Goal: Task Accomplishment & Management: Use online tool/utility

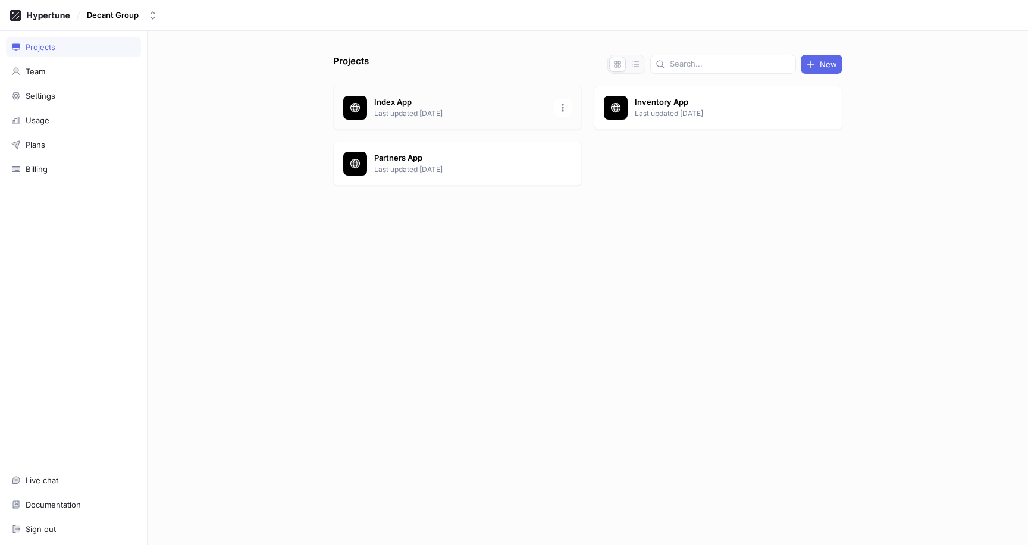
click at [424, 111] on p "Last updated [DATE]" at bounding box center [460, 113] width 173 height 11
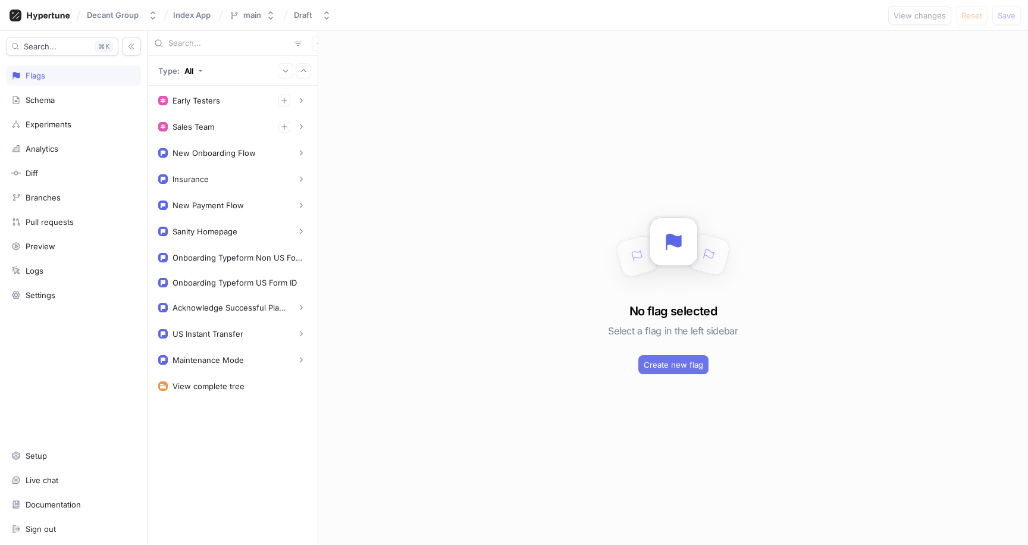
click at [686, 366] on span "Create new flag" at bounding box center [674, 364] width 60 height 7
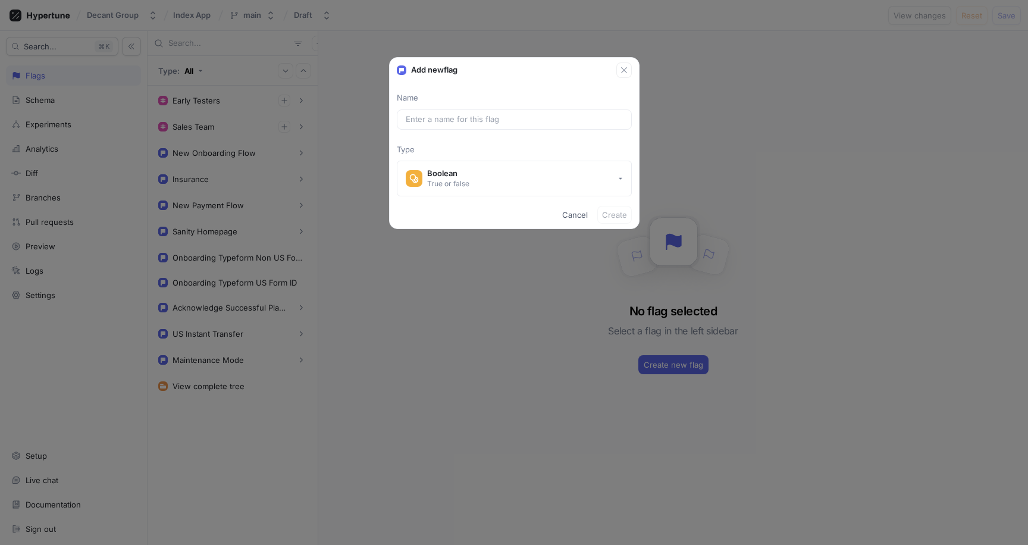
click at [446, 108] on div "Name Type Boolean True or false" at bounding box center [514, 144] width 249 height 104
click at [445, 115] on input "text" at bounding box center [514, 120] width 217 height 12
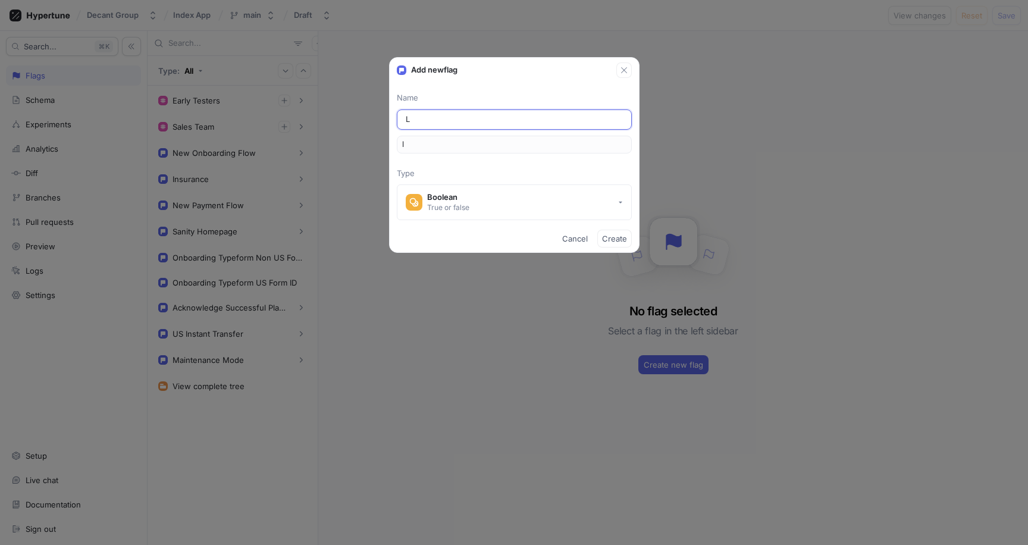
type input "Li"
type input "li"
type input "Lis"
type input "lis"
type input "List"
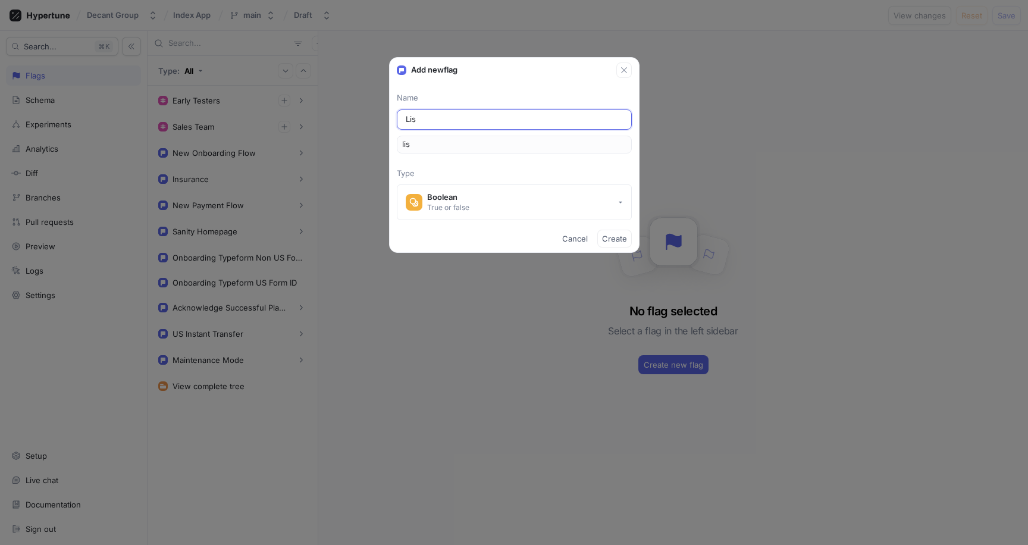
type input "list"
type input "List C"
type input "listC"
type input "List Cl"
type input "listCl"
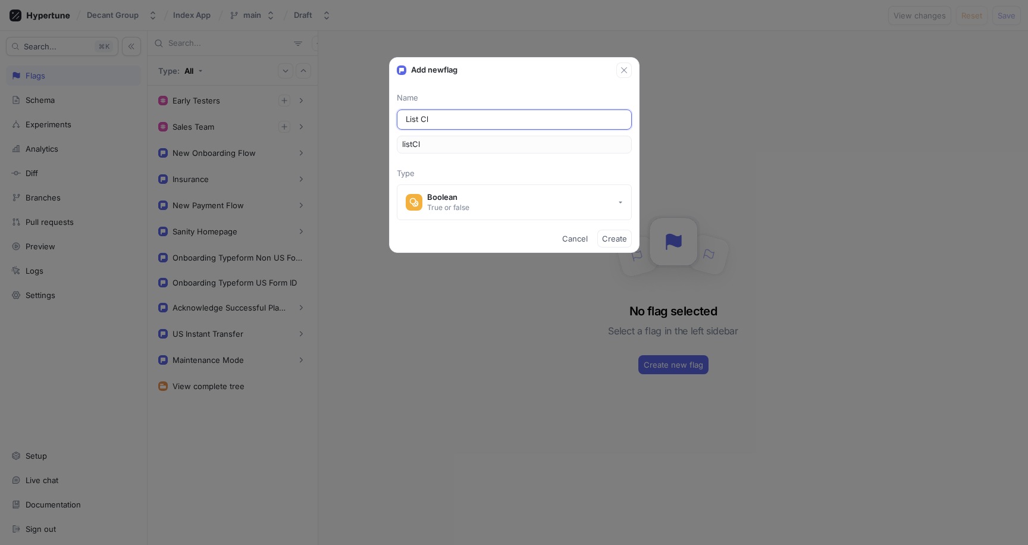
type input "List Cli"
type input "listCli"
type input "List Clie"
type input "listClie"
type input "List Clien"
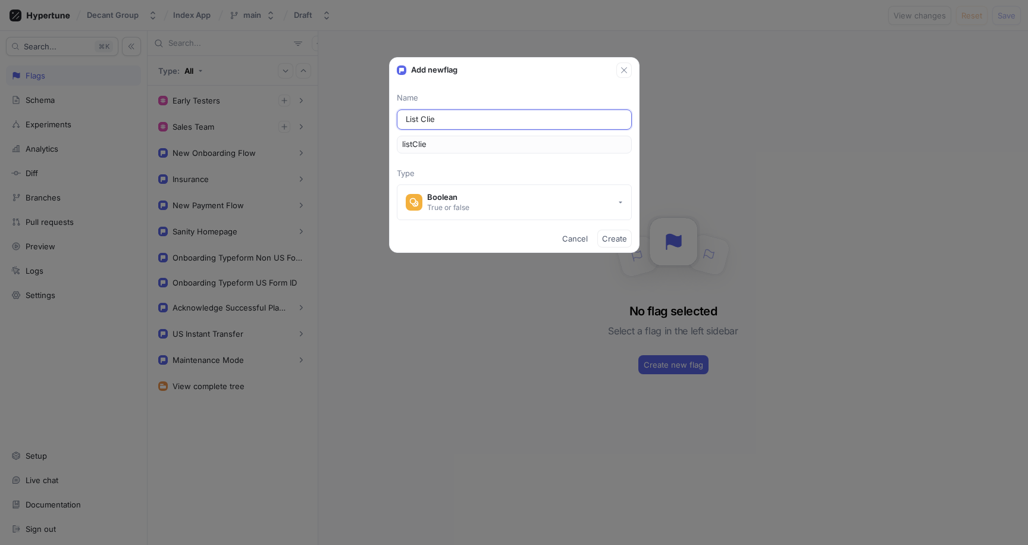
type input "listClien"
type input "List Client"
type input "listClient"
type input "List Clients"
type input "listClients"
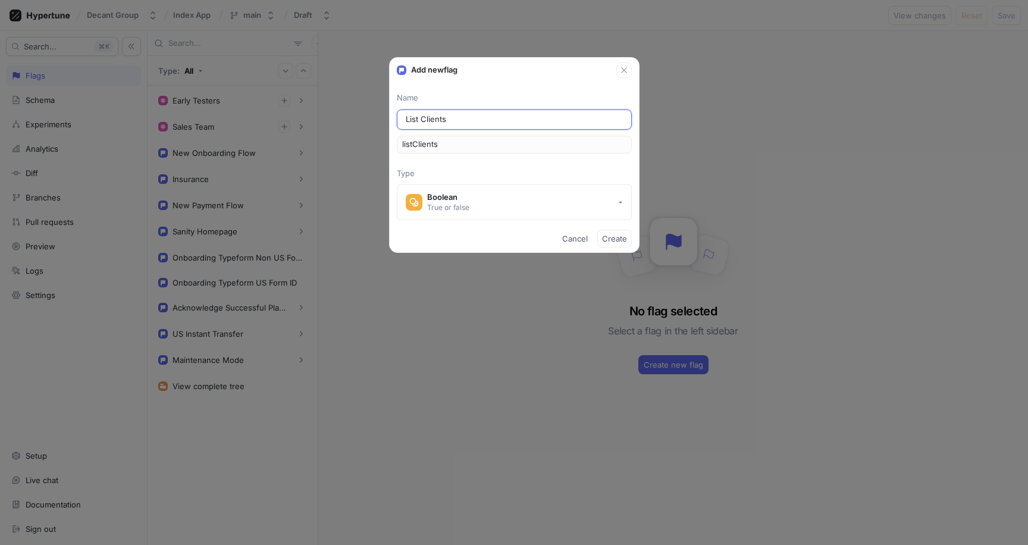
type input "List Clients S"
type input "listClientsS"
type input "List Clients St"
type input "listClientsSt"
type input "List Clients Sto"
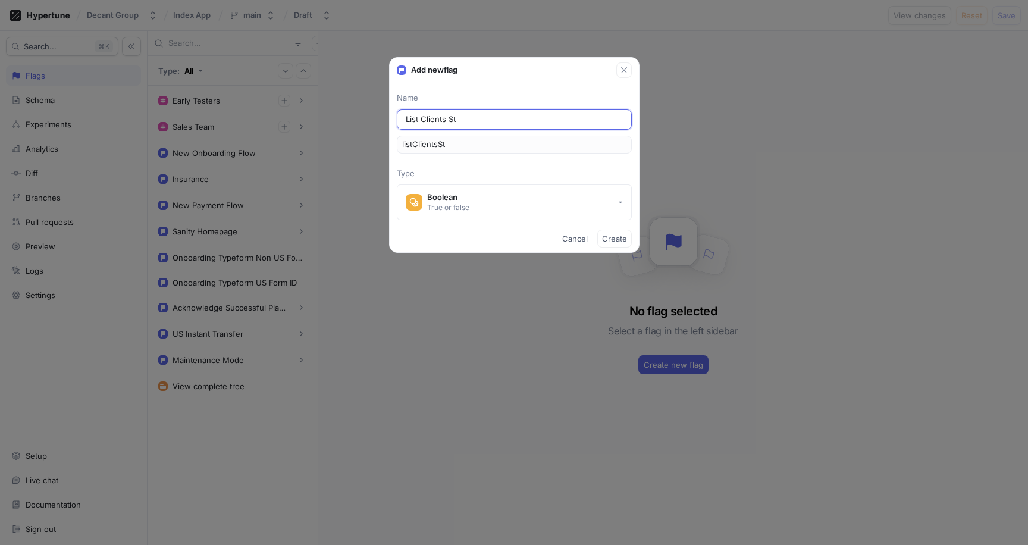
type input "listClientsSto"
type input "List Clients Stoc"
type input "listClientsStoc"
type input "List Clients Stock"
type input "listClientsStock"
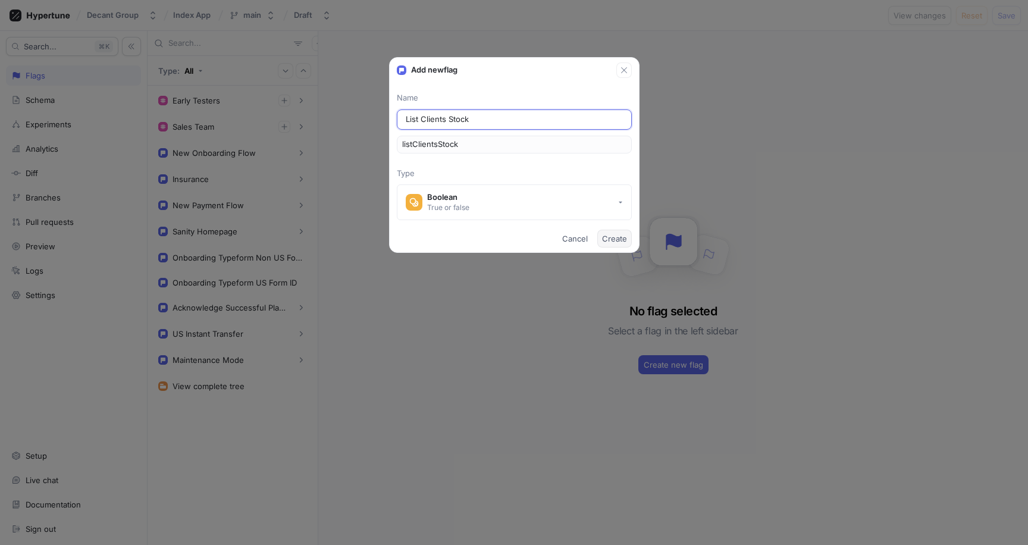
type input "List Clients Stock"
click at [617, 239] on span "Create" at bounding box center [614, 238] width 25 height 7
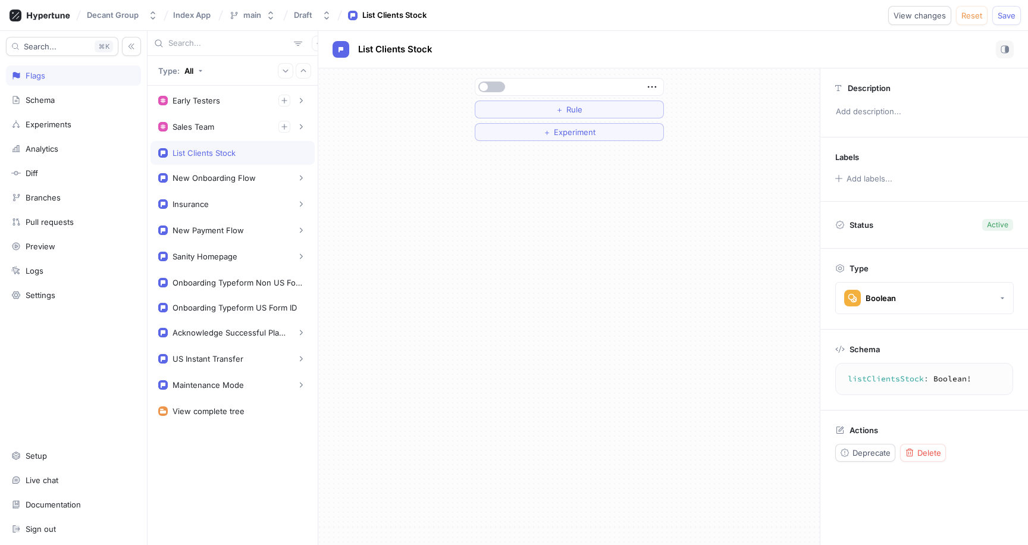
click at [660, 89] on div at bounding box center [570, 87] width 188 height 17
click at [649, 89] on icon "button" at bounding box center [652, 86] width 13 height 13
click at [665, 105] on p "Delete" at bounding box center [676, 109] width 24 height 12
click at [552, 85] on div "Select expression..." at bounding box center [518, 87] width 78 height 10
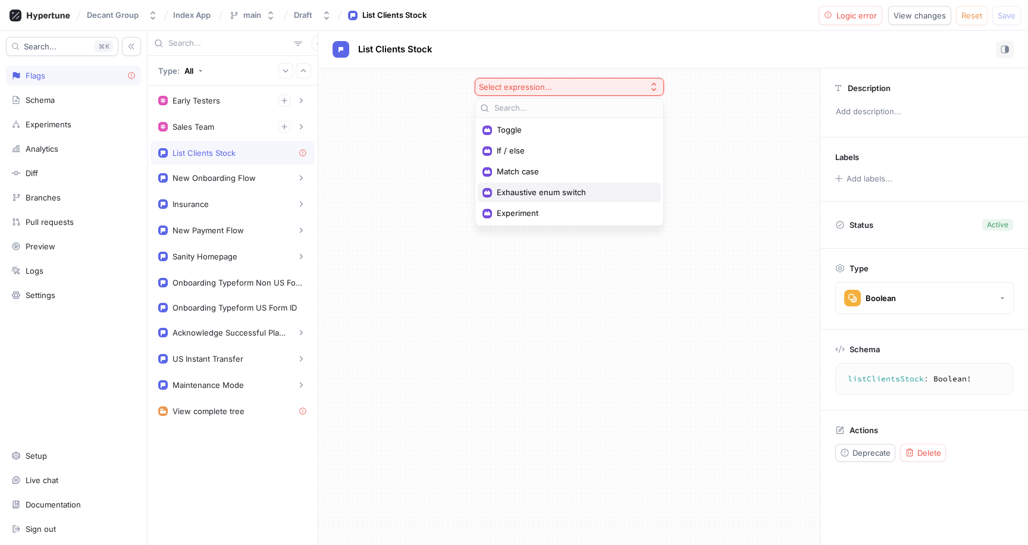
click at [558, 192] on span "Exhaustive enum switch" at bounding box center [574, 192] width 154 height 10
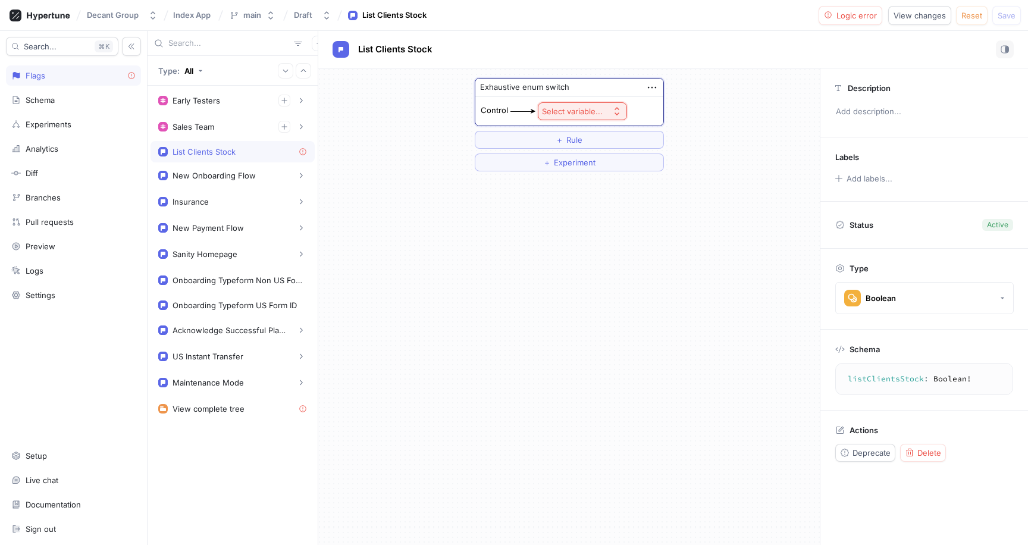
click at [576, 115] on div "Select variable..." at bounding box center [572, 112] width 61 height 10
click at [580, 152] on span "Context > Env" at bounding box center [616, 154] width 110 height 10
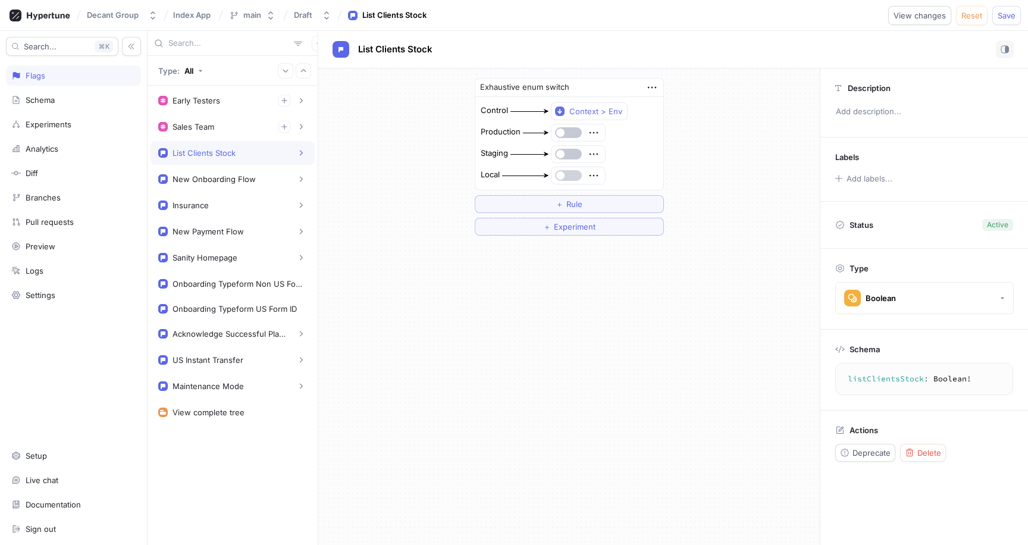
click at [569, 177] on button "button" at bounding box center [568, 175] width 27 height 11
click at [568, 157] on button "button" at bounding box center [568, 154] width 27 height 11
click at [872, 104] on p "Add description..." at bounding box center [924, 112] width 187 height 20
type textarea "x"
type textarea "S"
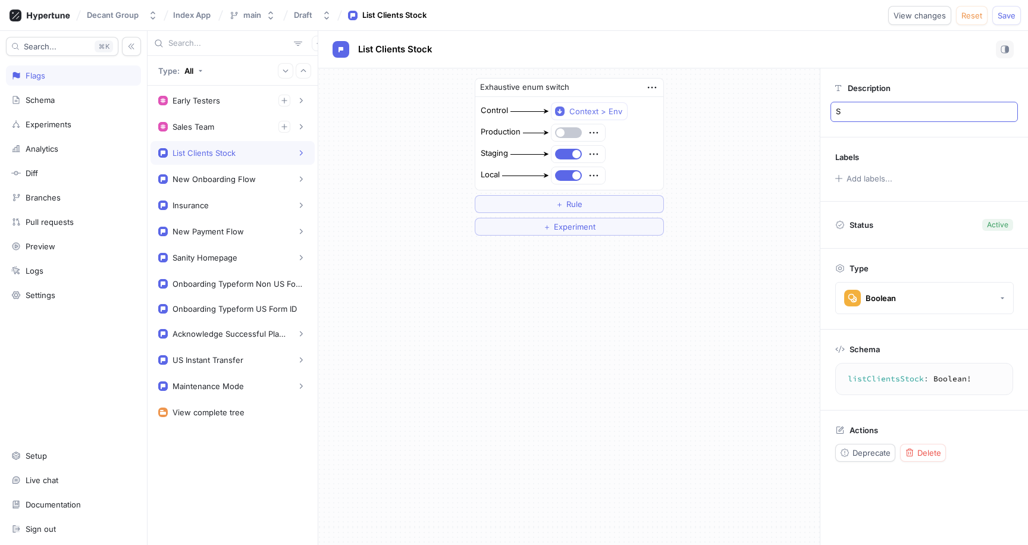
type textarea "x"
type textarea "Sh"
type textarea "x"
type textarea "Sho"
type textarea "x"
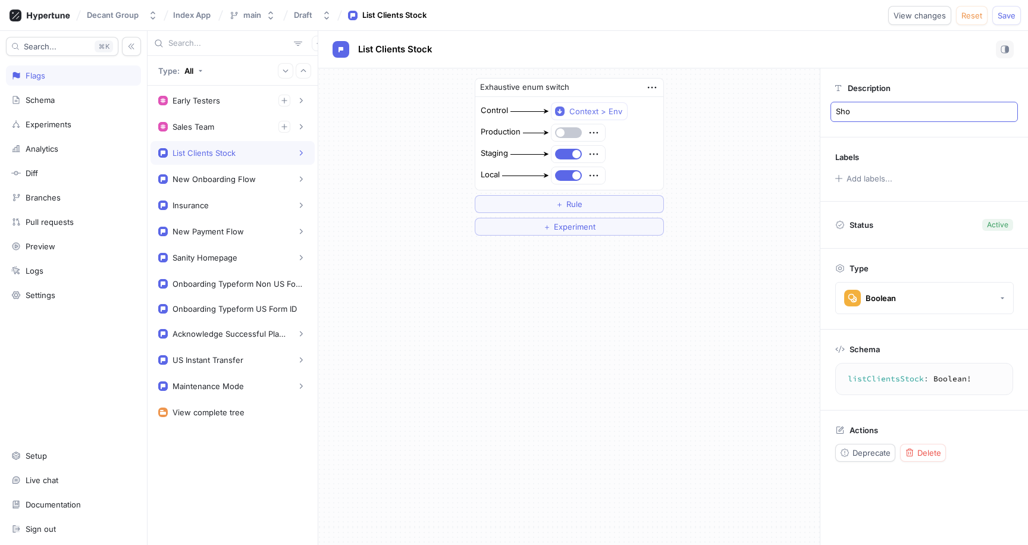
type textarea "Show"
type textarea "x"
type textarea "Show"
type textarea "x"
type textarea "A"
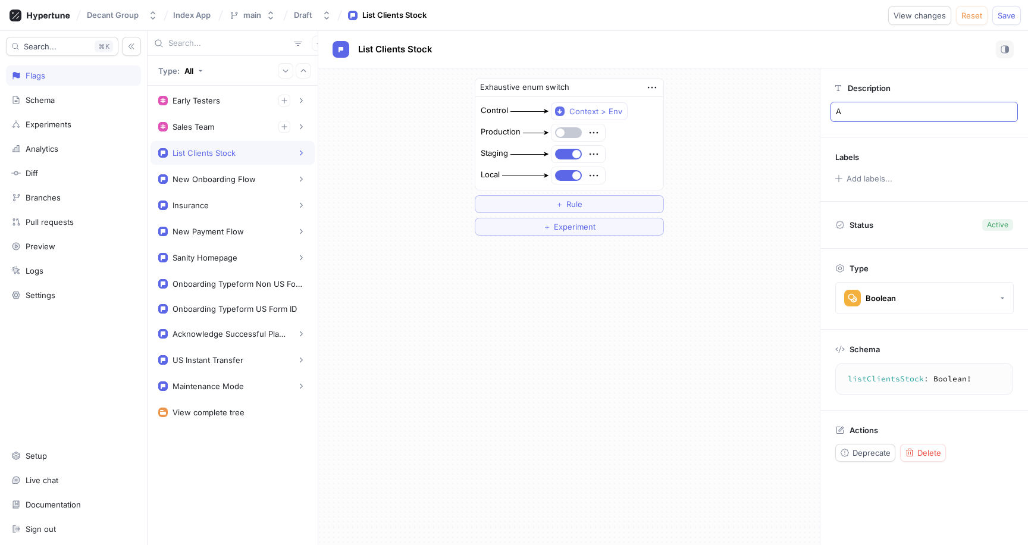
type textarea "x"
type textarea "Al"
type textarea "x"
type textarea "All"
type textarea "x"
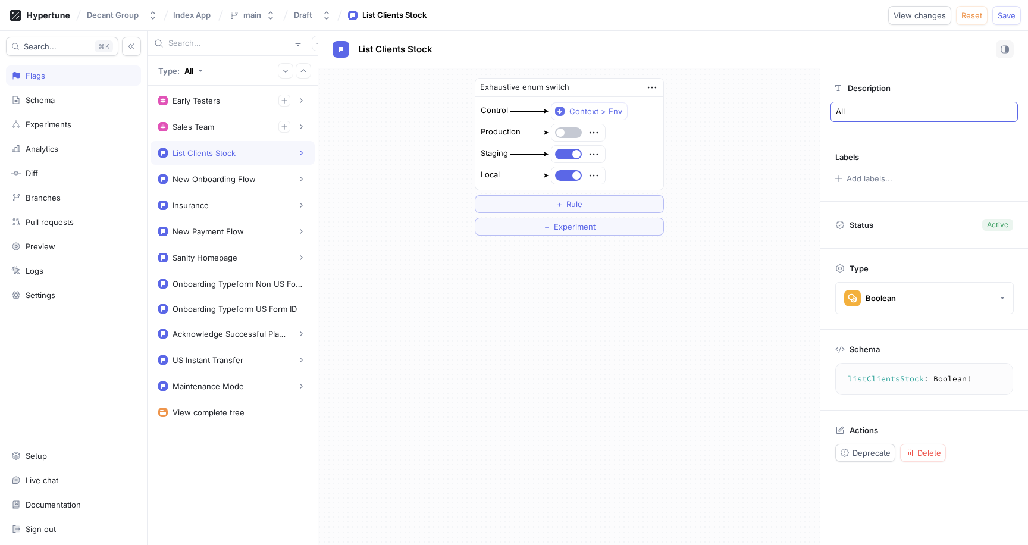
type textarea "Allo"
type textarea "x"
type textarea "Allow"
type textarea "x"
type textarea "Allow"
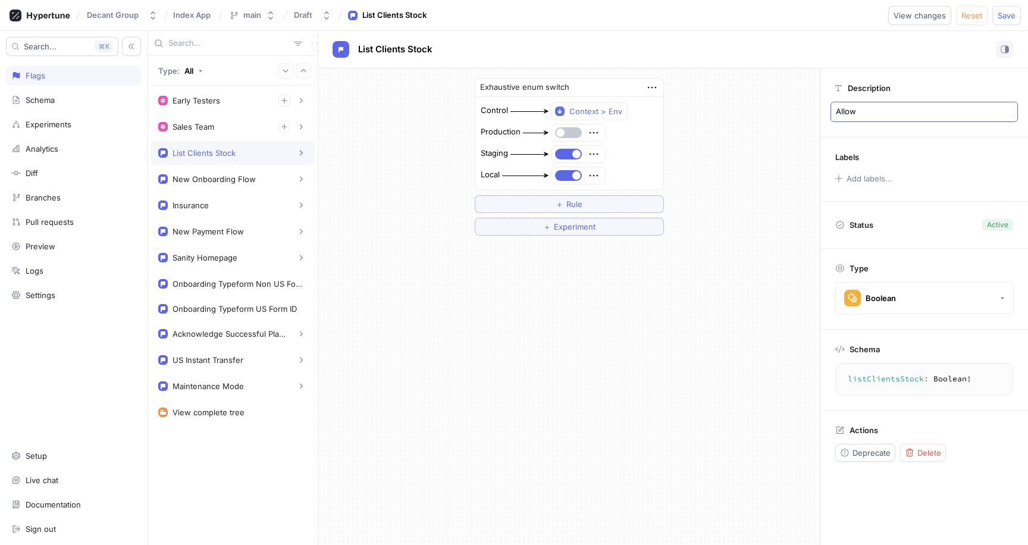
type textarea "x"
type textarea "Allow c"
type textarea "x"
type textarea "Allow"
type textarea "x"
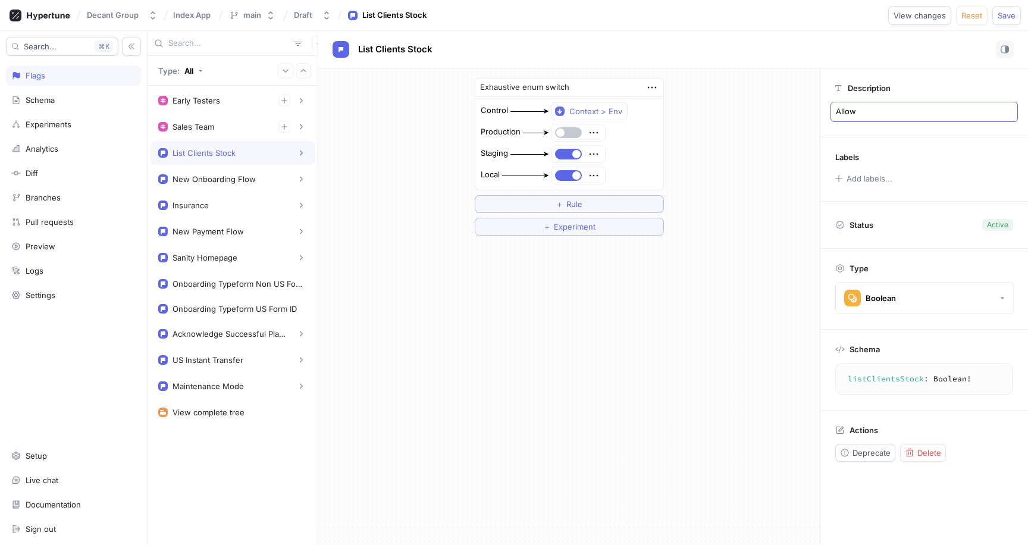
type textarea "Allow a"
type textarea "x"
type textarea "Allow ad"
type textarea "x"
type textarea "Allow adm"
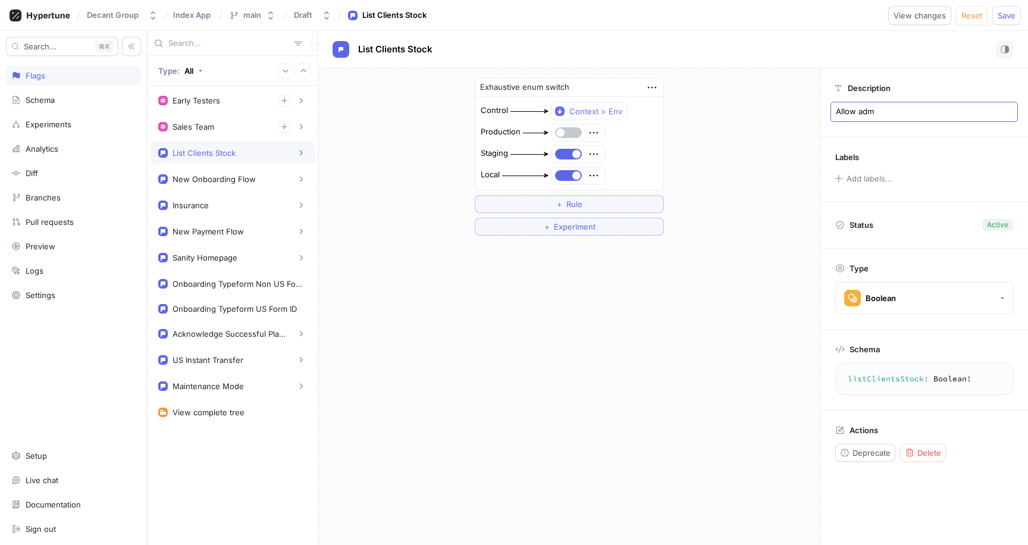
type textarea "x"
type textarea "Allow admi"
type textarea "x"
type textarea "Allow admin"
type textarea "x"
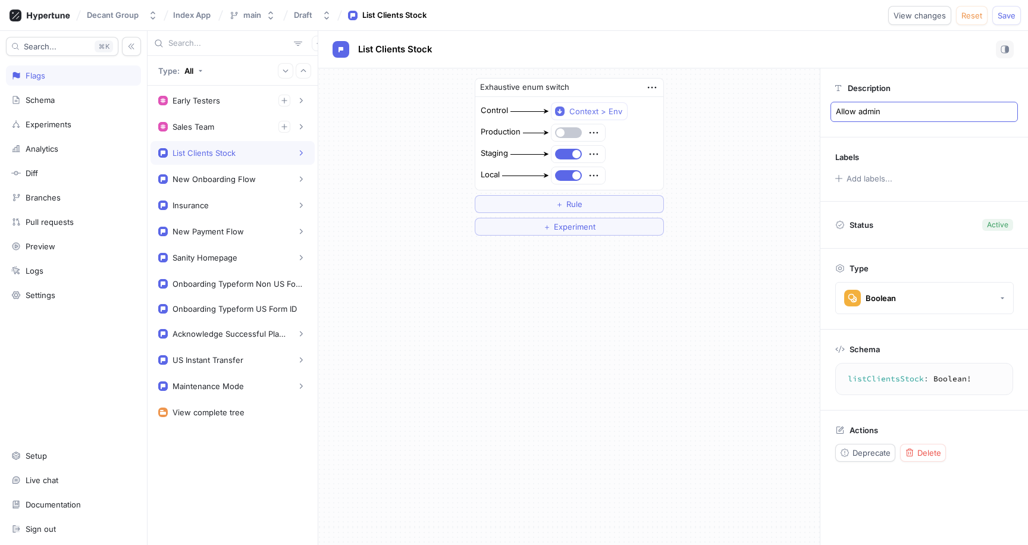
type textarea "Allow admins"
type textarea "x"
type textarea "Allow admins"
type textarea "x"
type textarea "Allow admins t"
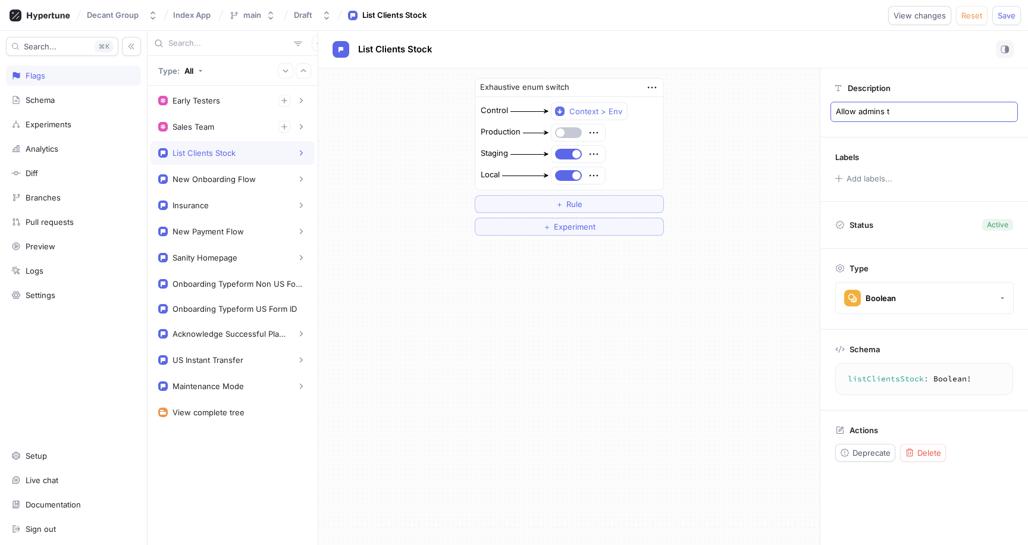
type textarea "x"
type textarea "Allow admins to"
type textarea "x"
type textarea "Allow admins to"
type textarea "x"
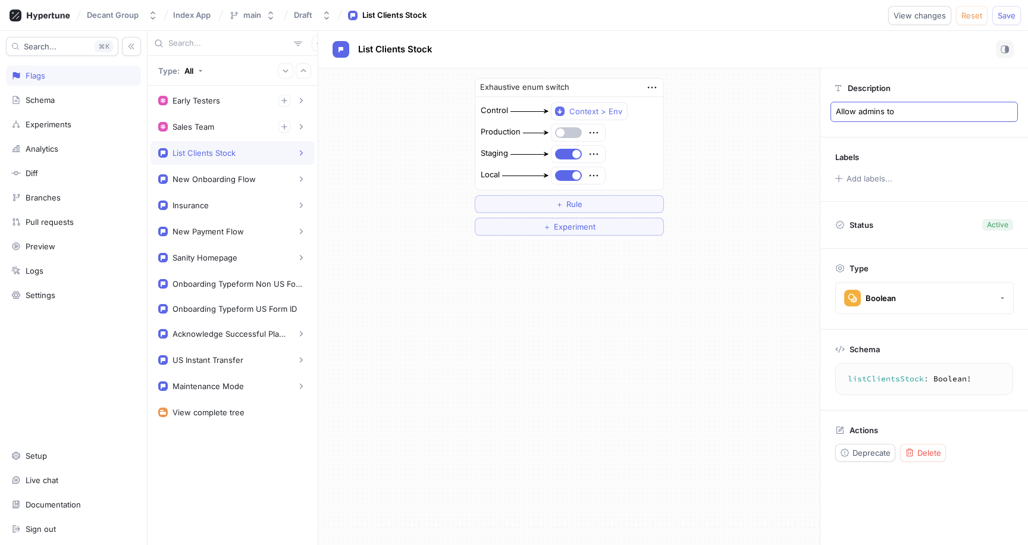
type textarea "Allow admins to l"
type textarea "x"
type textarea "Allow admins to li"
type textarea "x"
type textarea "Allow admins to lis"
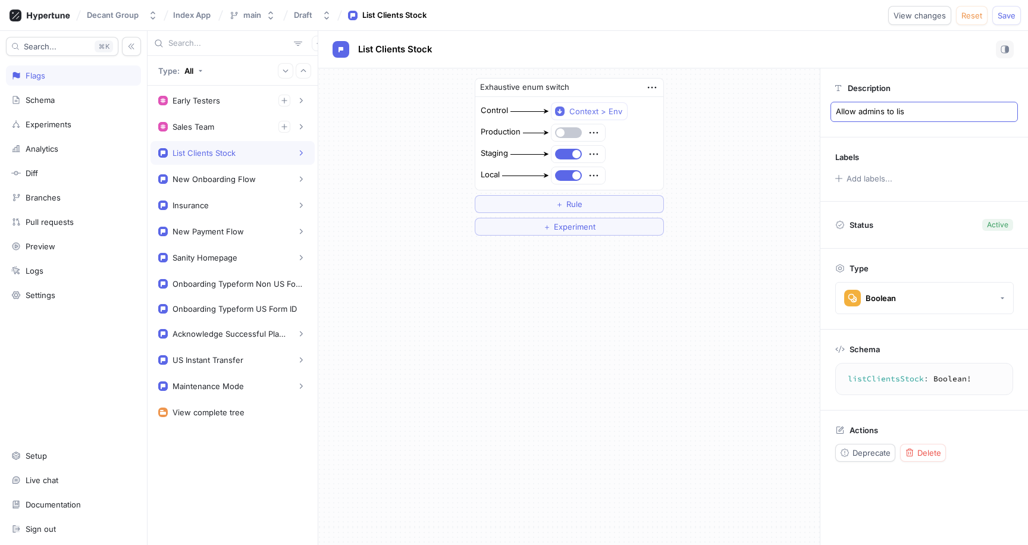
type textarea "x"
type textarea "Allow admins to list"
type textarea "x"
type textarea "Allow admins to list"
type textarea "x"
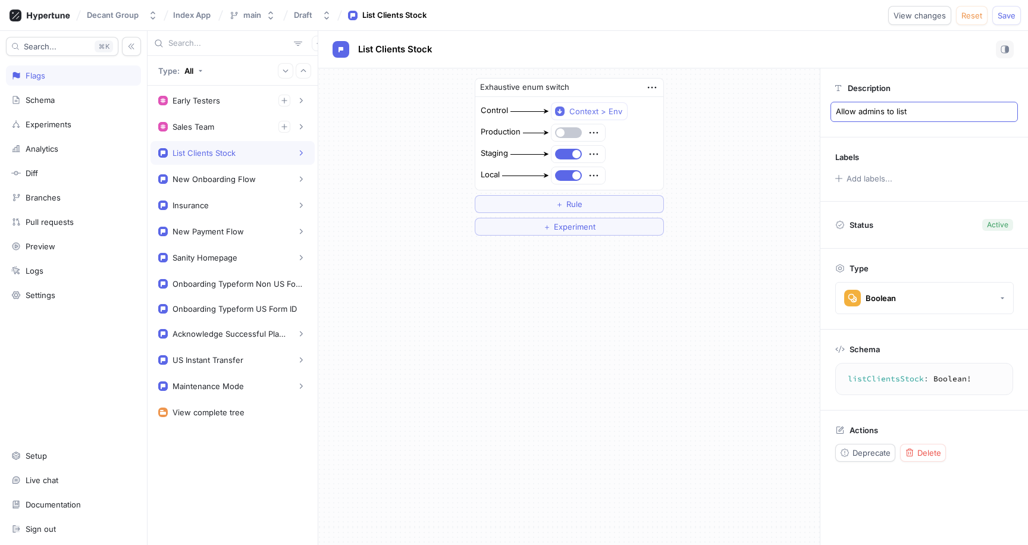
type textarea "Allow admins to list c"
type textarea "x"
type textarea "Allow admins to list cl"
type textarea "x"
type textarea "Allow admins to list cli"
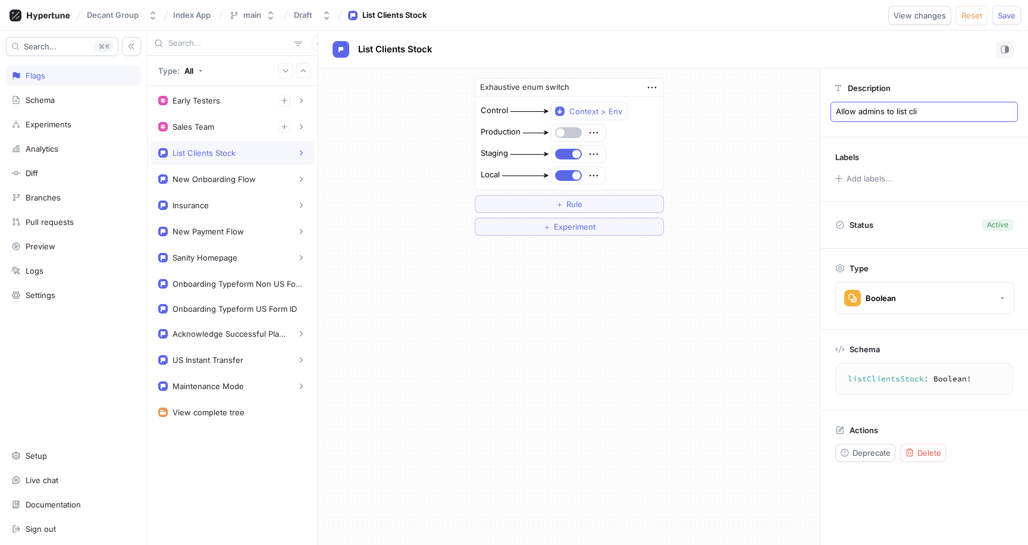
type textarea "x"
type textarea "Allow admins to list clie"
type textarea "x"
type textarea "Allow admins to list clien"
type textarea "x"
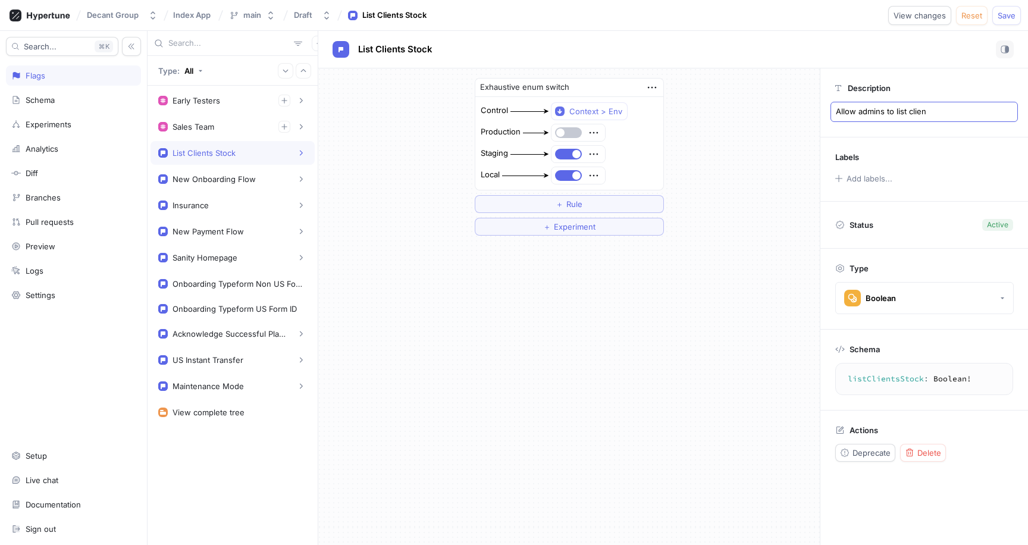
type textarea "Allow admins to list client"
type textarea "x"
type textarea "Allow admins to list clients"
type textarea "x"
type textarea "Allow admins to list client"
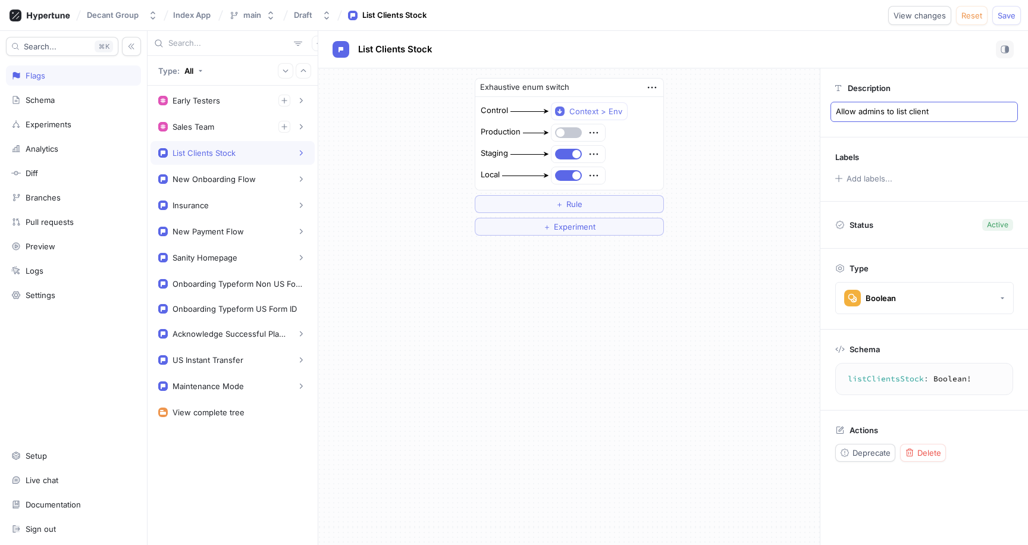
type textarea "x"
type textarea "Allow admins to list client'"
type textarea "x"
type textarea "Allow admins to list client's"
type textarea "x"
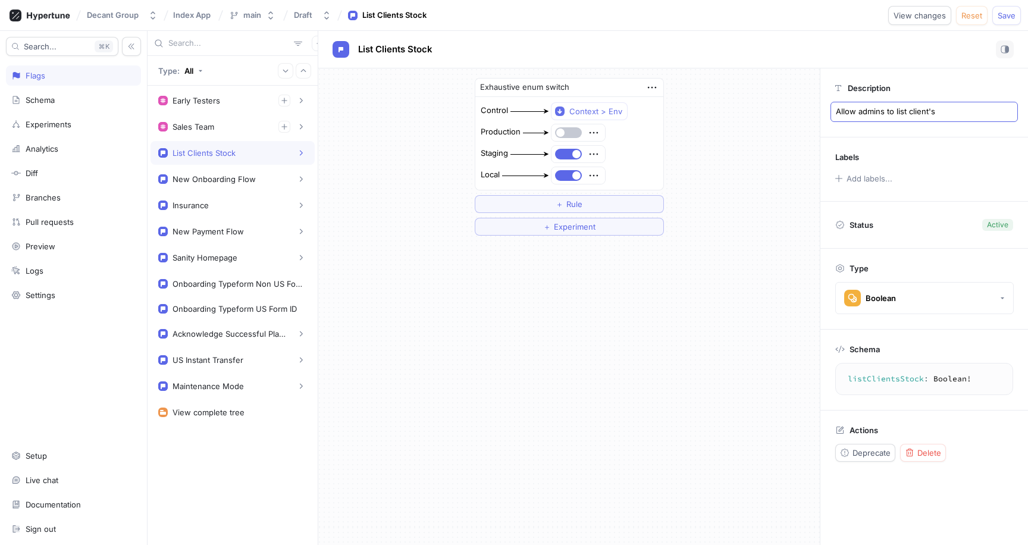
type textarea "Allow admins to list client's"
type textarea "x"
type textarea "Allow admins to list client's c"
type textarea "x"
type textarea "Allow admins to list client's"
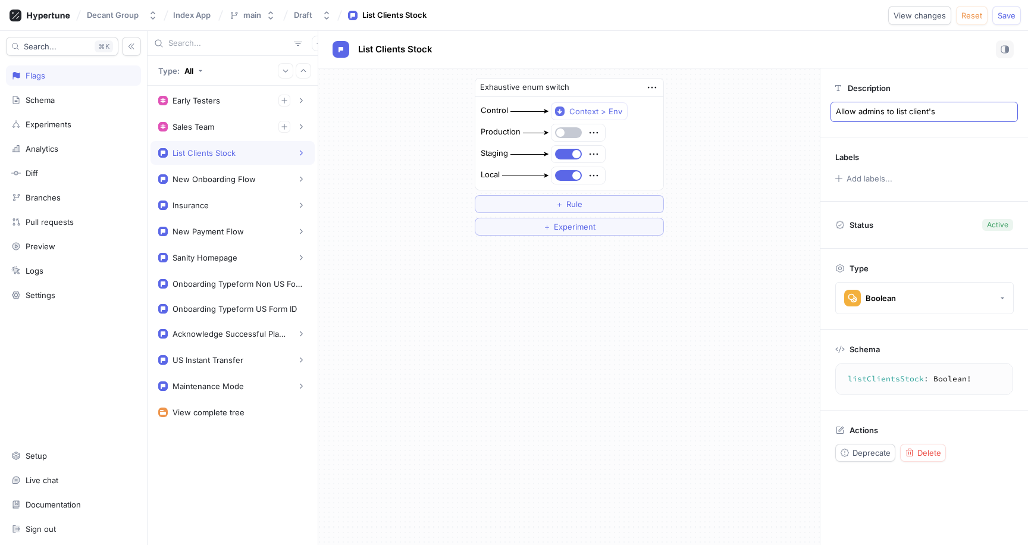
type textarea "x"
type textarea "Allow admins to list client's s"
type textarea "x"
type textarea "Allow admins to list client's so"
type textarea "x"
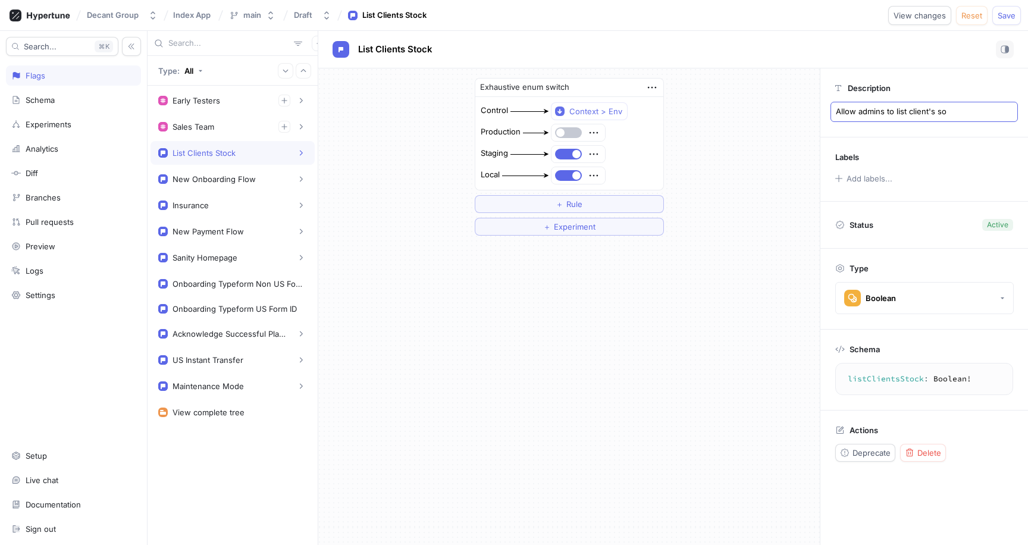
type textarea "Allow admins to list client's sot"
type textarea "x"
type textarea "Allow admins to list client's sotk"
type textarea "x"
type textarea "Allow admins to list client's sotkc"
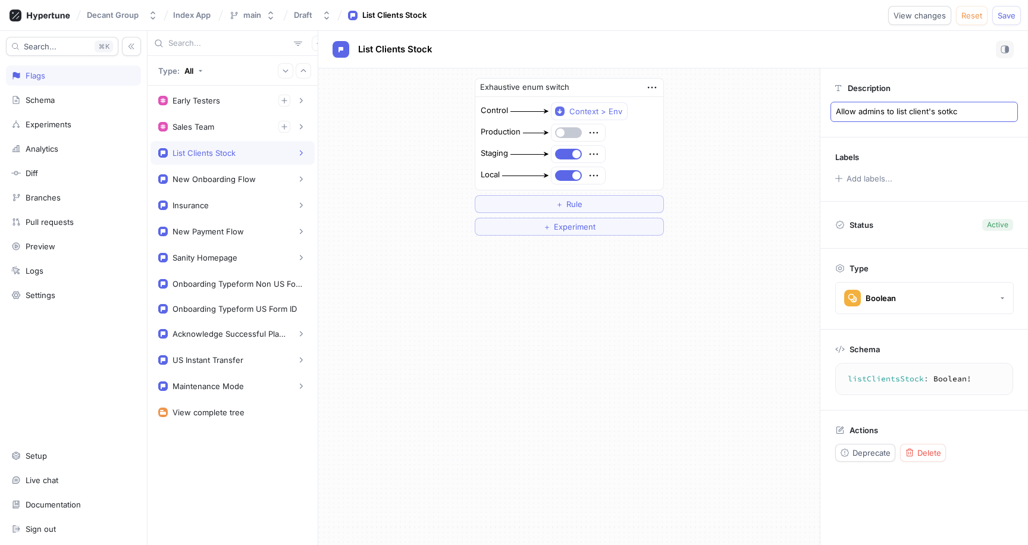
type textarea "x"
type textarea "Allow admins to list client's sotk"
type textarea "x"
type textarea "Allow admins to list client's sot"
type textarea "x"
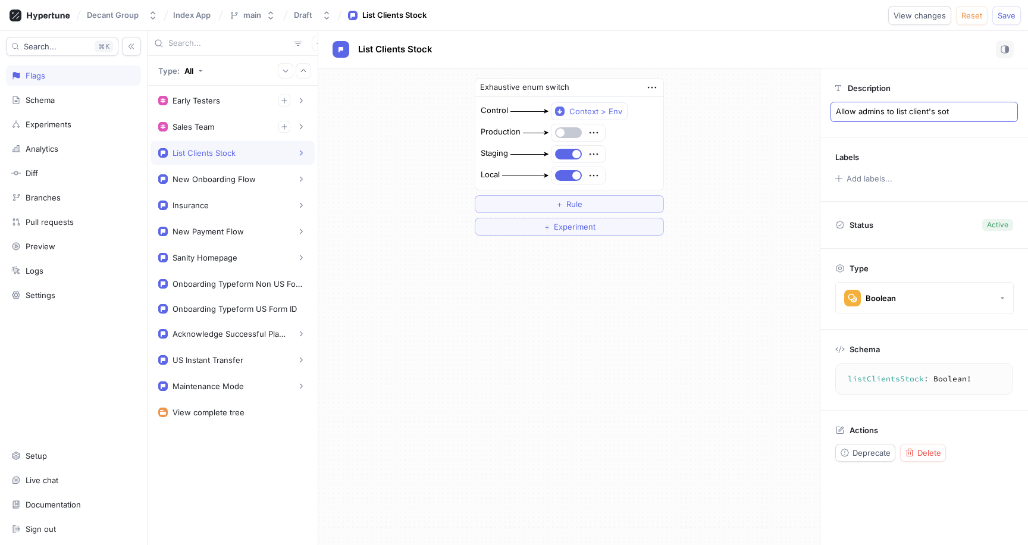
type textarea "Allow admins to list client's so"
type textarea "x"
type textarea "Allow admins to list client's s"
type textarea "x"
type textarea "Allow admins to list client's st"
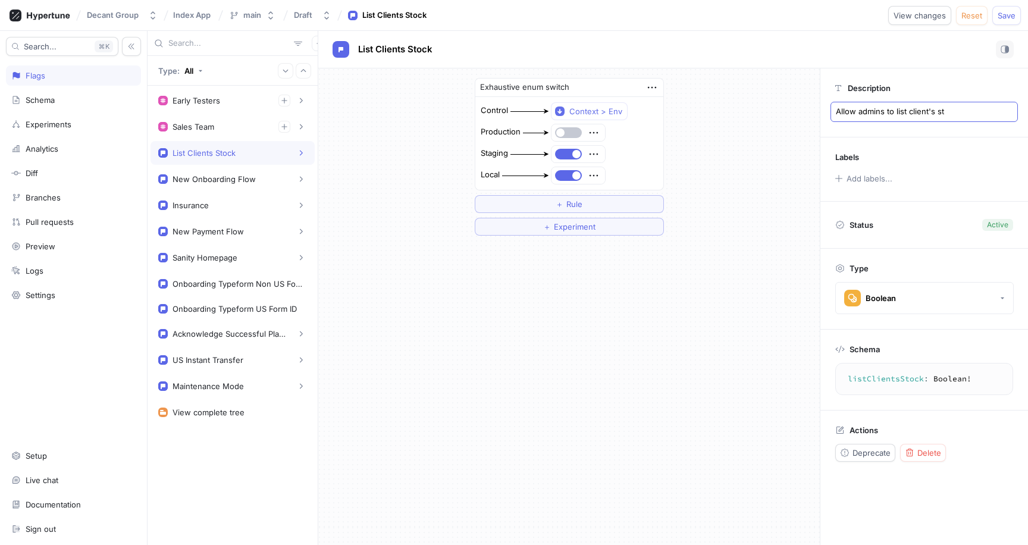
type textarea "x"
type textarea "Allow admins to list client's sto"
type textarea "x"
type textarea "Allow admins to list client's stoc"
type textarea "x"
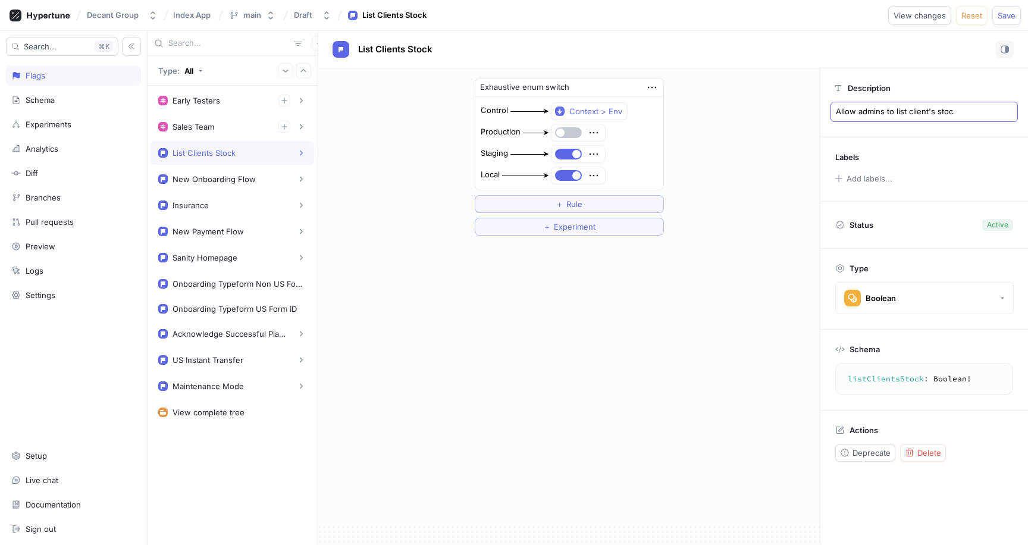
type textarea "Allow admins to list client's stock"
type textarea "x"
type textarea "Allow admins to list client's stock"
type textarea "x"
type textarea "Allow admins to list client's stock a"
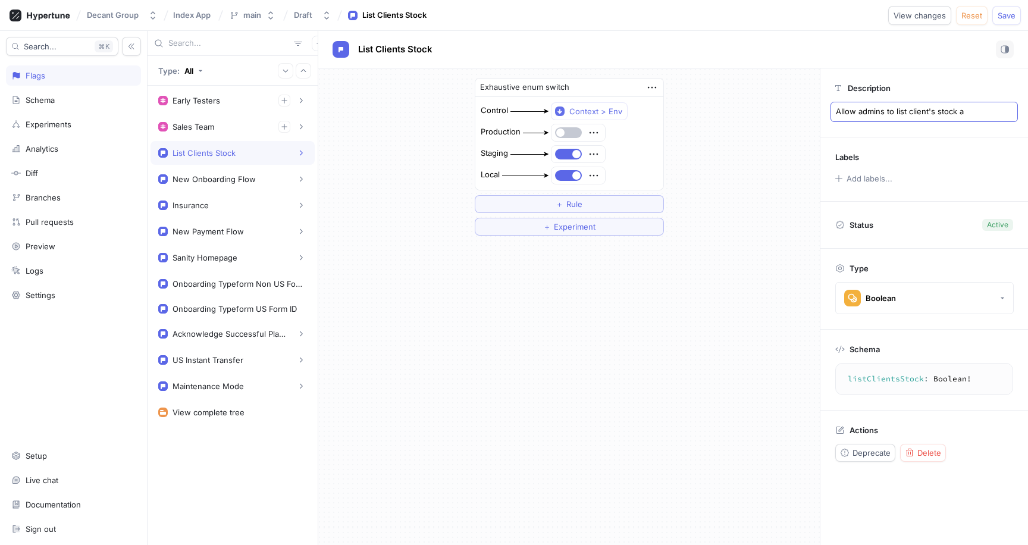
type textarea "x"
type textarea "Allow admins to list client's stock an"
type textarea "x"
type textarea "Allow admins to list client's stock and"
type textarea "x"
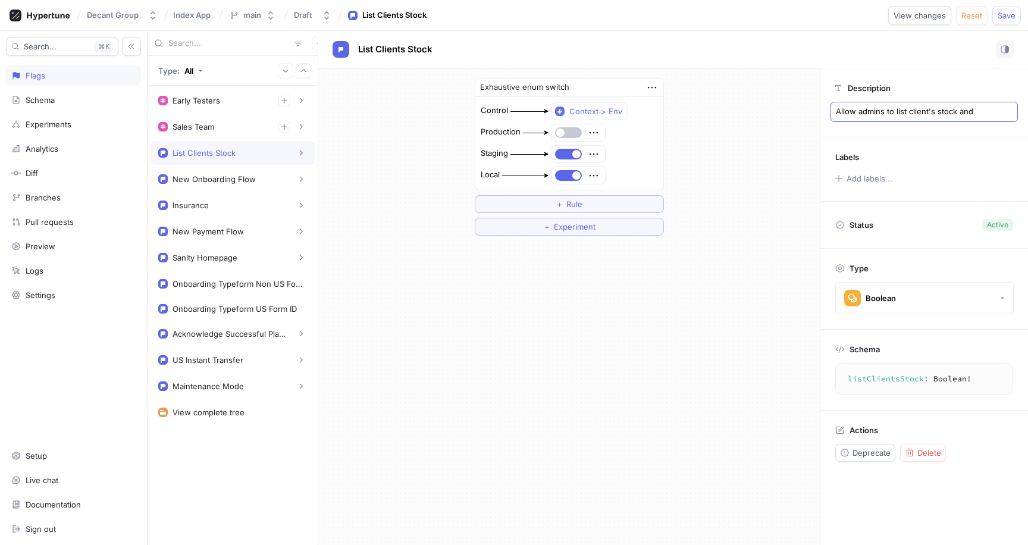
type textarea "Allow admins to list client's stock and"
type textarea "x"
type textarea "A"
type textarea "x"
type textarea "Al"
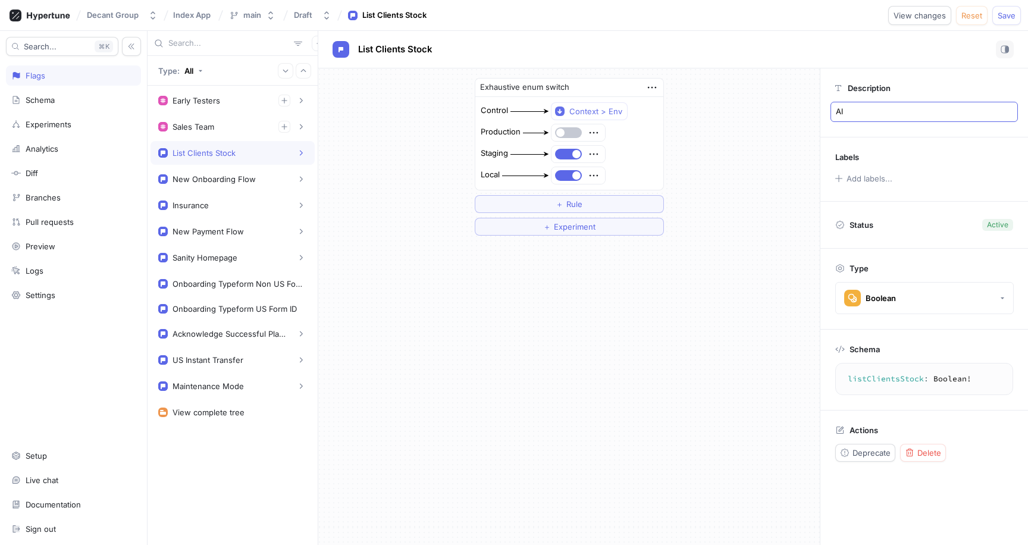
type textarea "x"
type textarea "All"
type textarea "x"
type textarea "Allo"
type textarea "x"
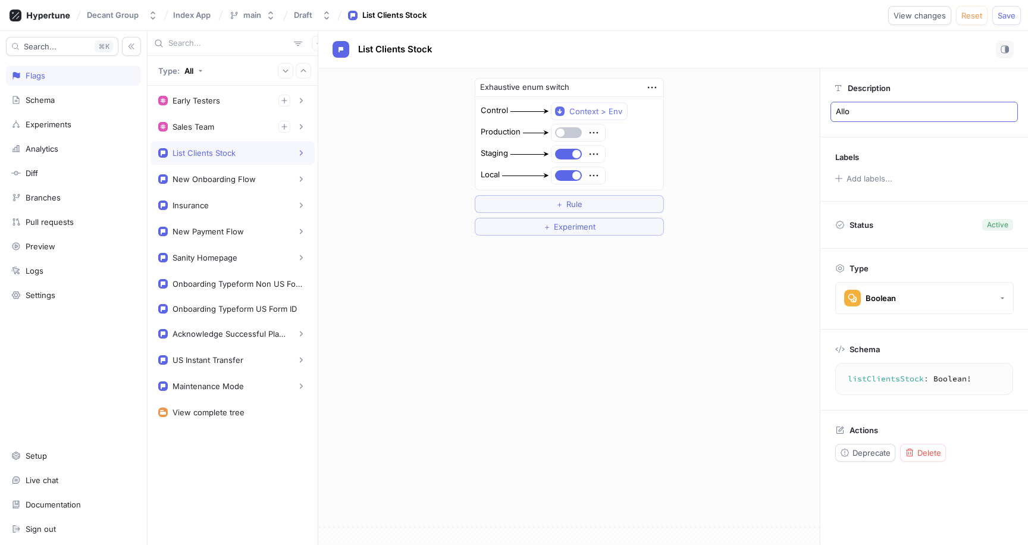
type textarea "Allow admins to list client's stock and"
type textarea "x"
type textarea "Allow admins to list client's stock and c"
type textarea "x"
type textarea "Allow admins to list client's stock and cie"
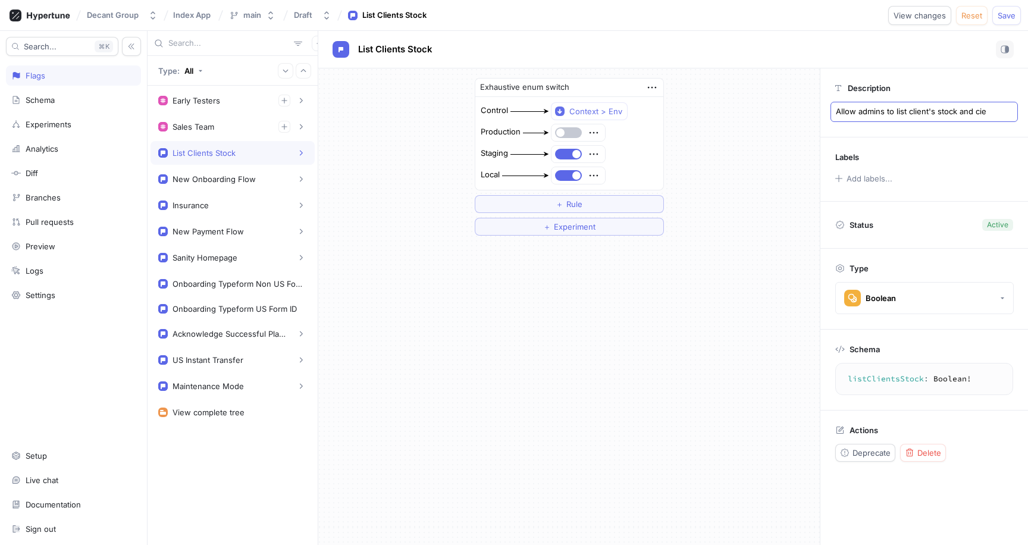
type textarea "x"
type textarea "Allow admins to list client's stock and cieb"
type textarea "x"
type textarea "Allow admins to list client's stock and ciebn"
type textarea "x"
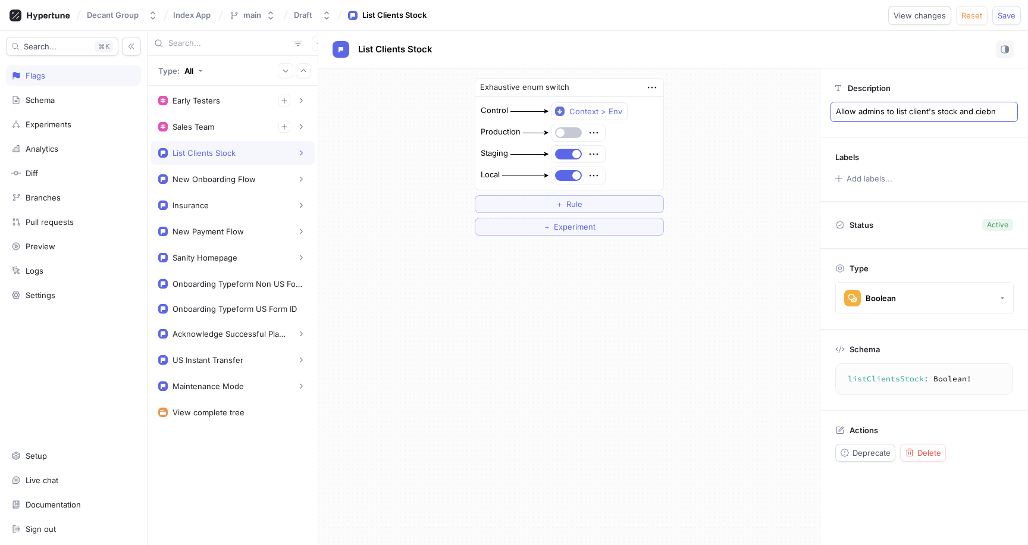
type textarea "Allow admins to list client's stock and ciebnt"
type textarea "x"
type textarea "Allow admins to list client's stock and ciebnts"
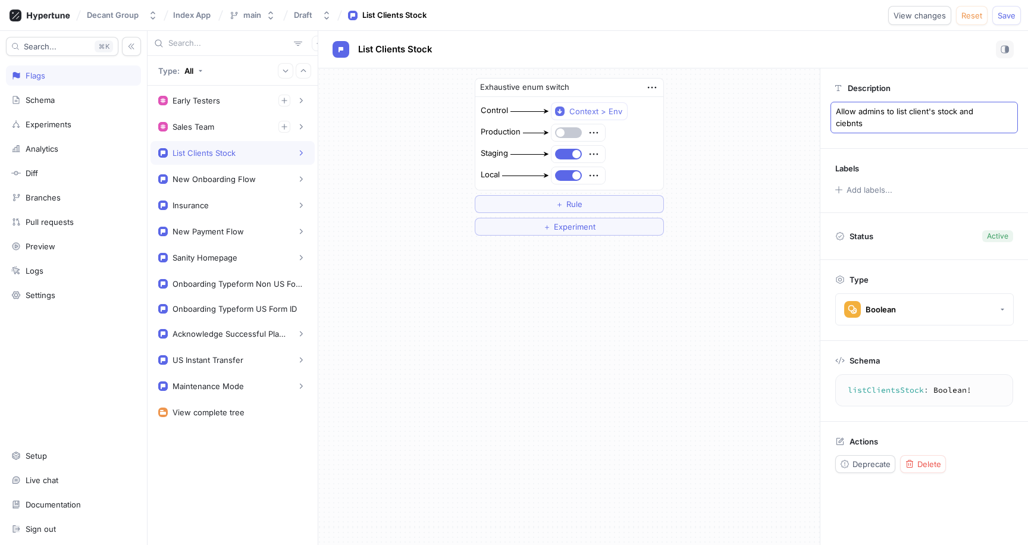
type textarea "x"
type textarea "Allow admins to list client's stock and"
type textarea "x"
type textarea "Allow admins to list client's stock and c"
type textarea "x"
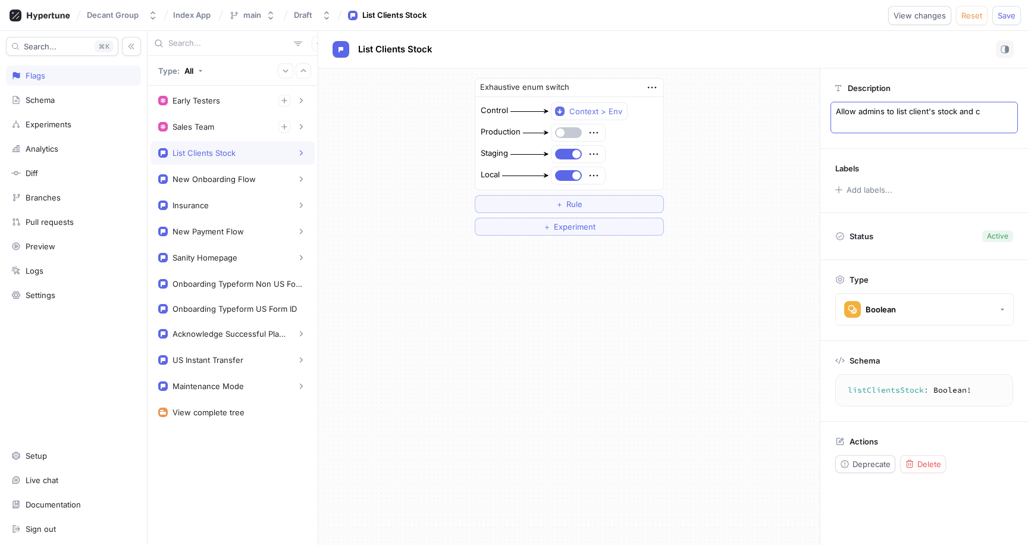
type textarea "Allow admins to list client's stock and cl"
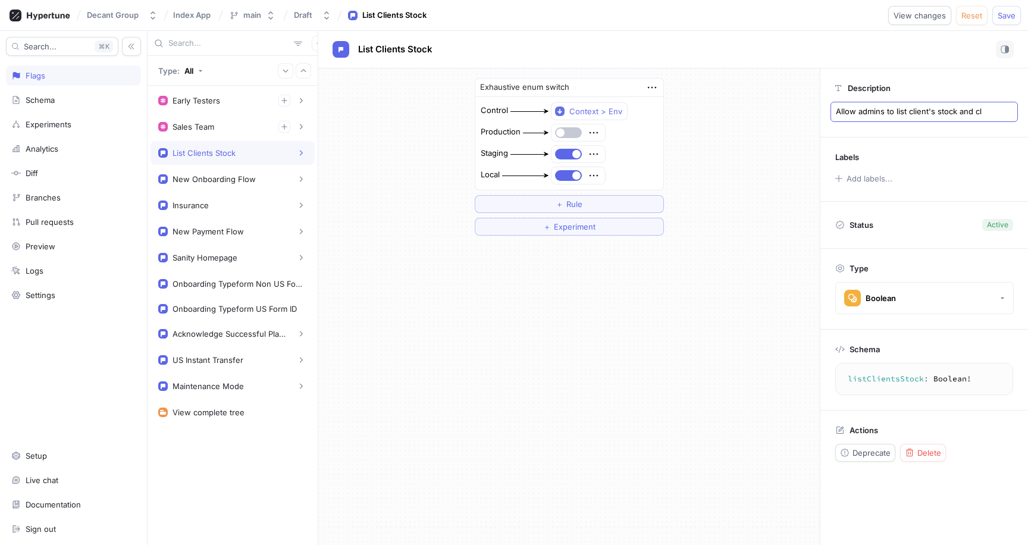
type textarea "x"
type textarea "Allow admins to list client's stock and cli"
type textarea "x"
type textarea "Allow admins to list client's stock and clie"
type textarea "x"
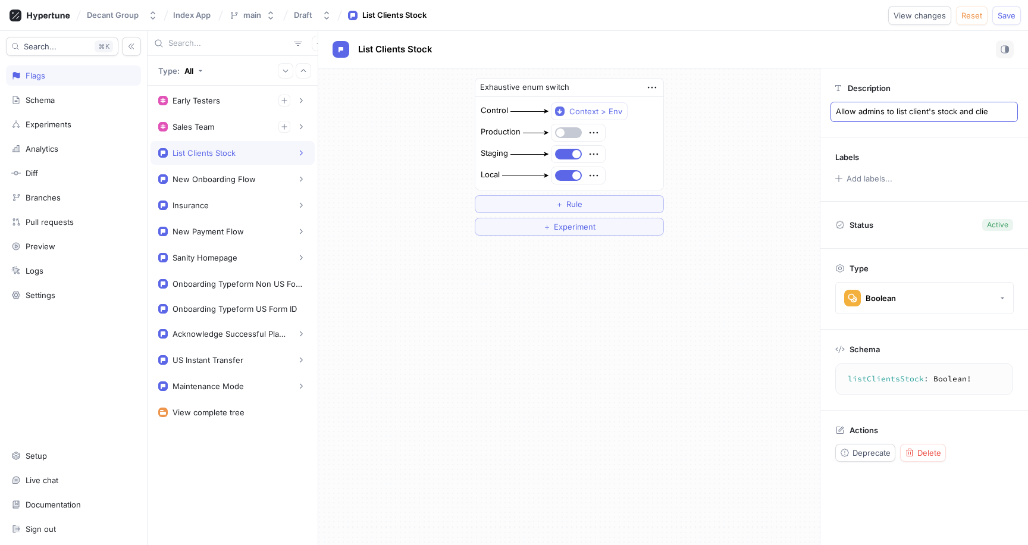
type textarea "Allow admins to list client's stock and clien"
type textarea "x"
type textarea "Allow admins to list client's stock and client"
type textarea "x"
type textarea "Allow admins to list client's stock and clients"
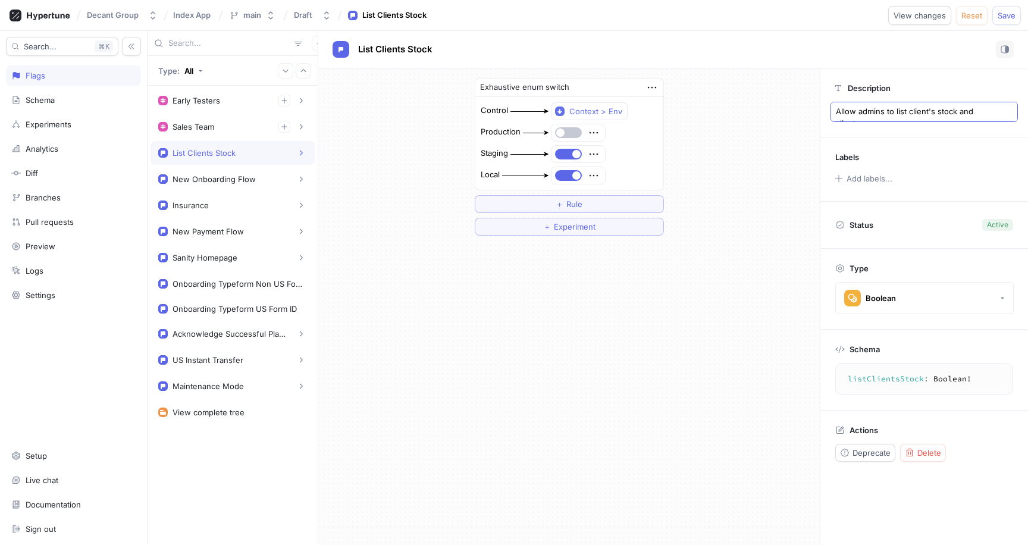
type textarea "x"
type textarea "Allow admins to list client's stock and clients"
type textarea "x"
type textarea "Allow admins to list client's stock and clients t"
type textarea "x"
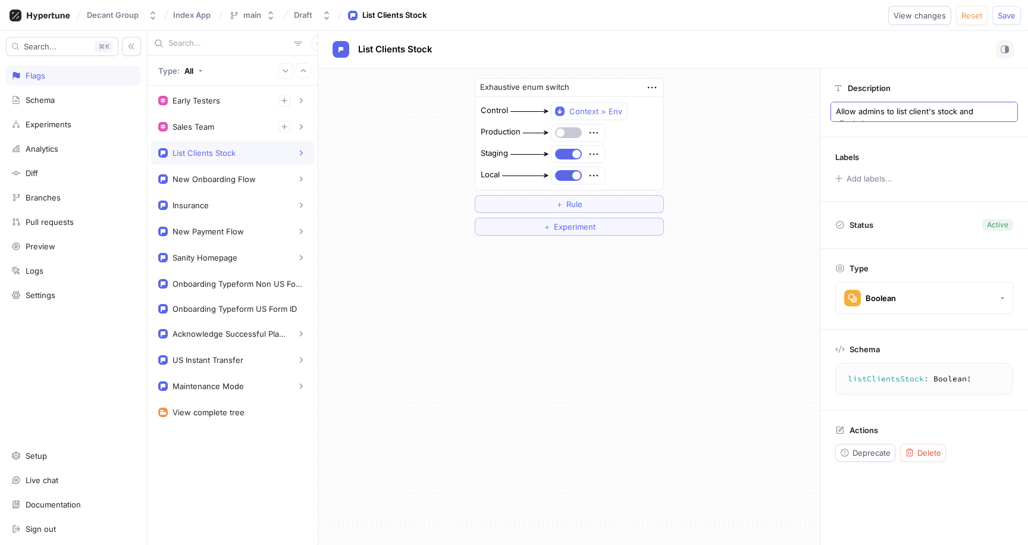
type textarea "Allow admins to list client's stock and clients to"
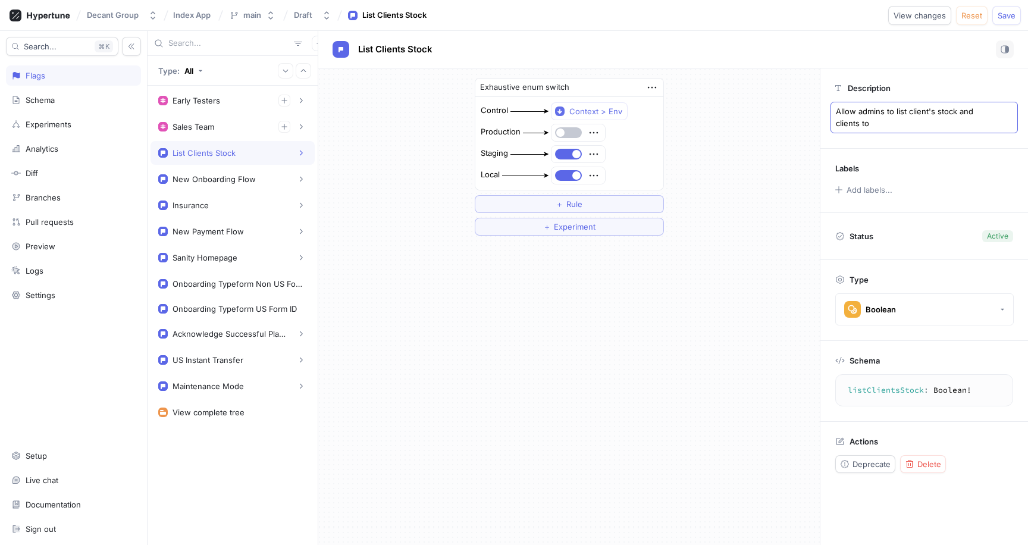
type textarea "x"
type textarea "Allow admins to list client's stock and clients to"
type textarea "x"
type textarea "Allow admins to list client's stock and clients to a"
type textarea "x"
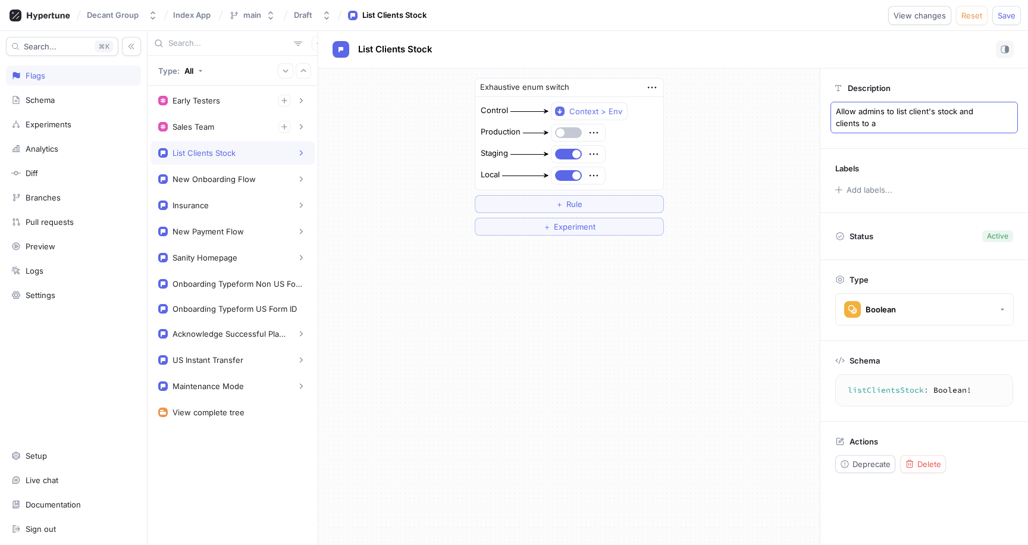
type textarea "Allow admins to list client's stock and clients to ap"
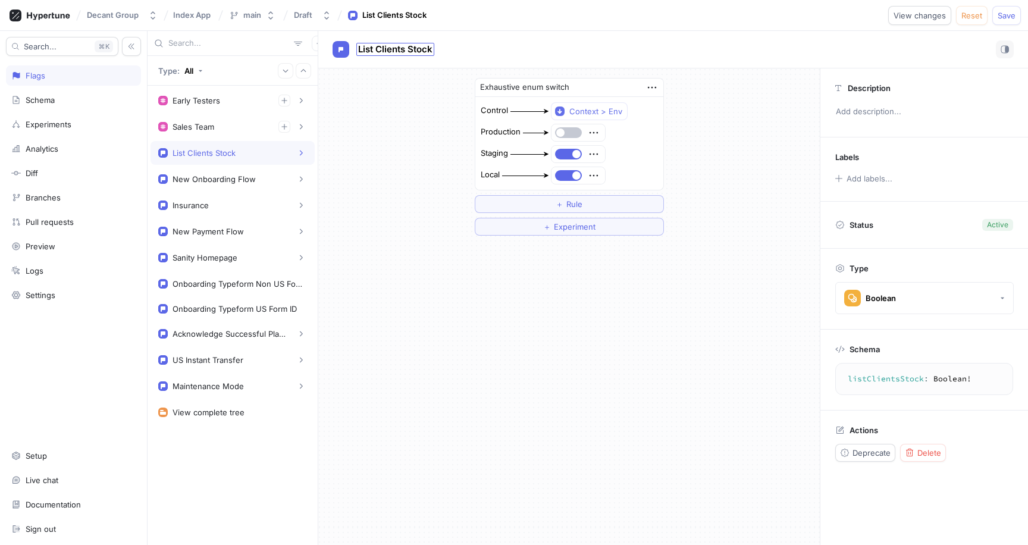
click at [399, 49] on span "List Clients Stock" at bounding box center [395, 50] width 74 height 10
click at [328, 171] on div "Exhaustive enum switch Control Context > Env Production Staging Local ＋ Rule ＋ …" at bounding box center [569, 156] width 502 height 177
click at [923, 456] on span "Delete" at bounding box center [930, 452] width 24 height 7
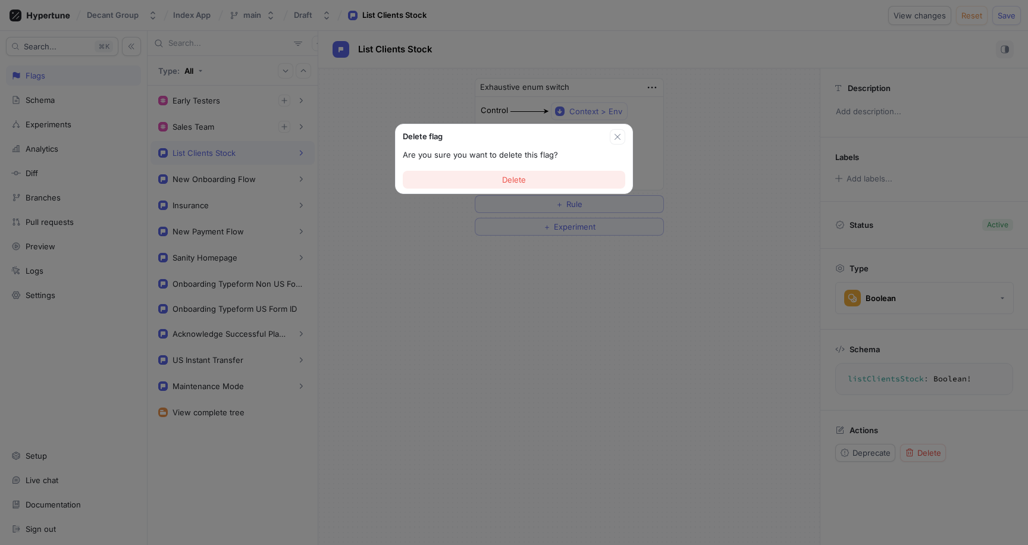
click at [508, 177] on span "Delete" at bounding box center [514, 179] width 24 height 7
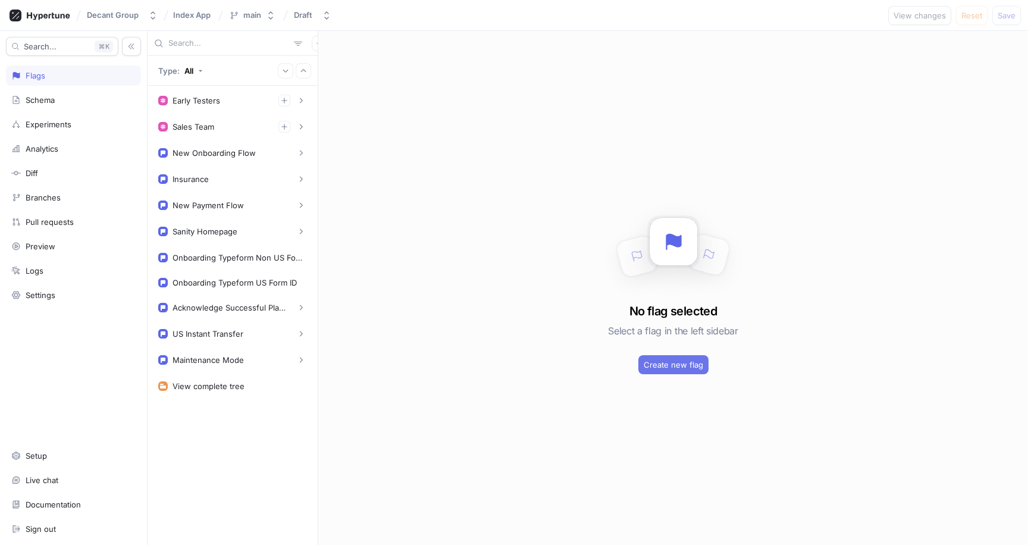
click at [680, 370] on button "Create new flag" at bounding box center [674, 364] width 70 height 19
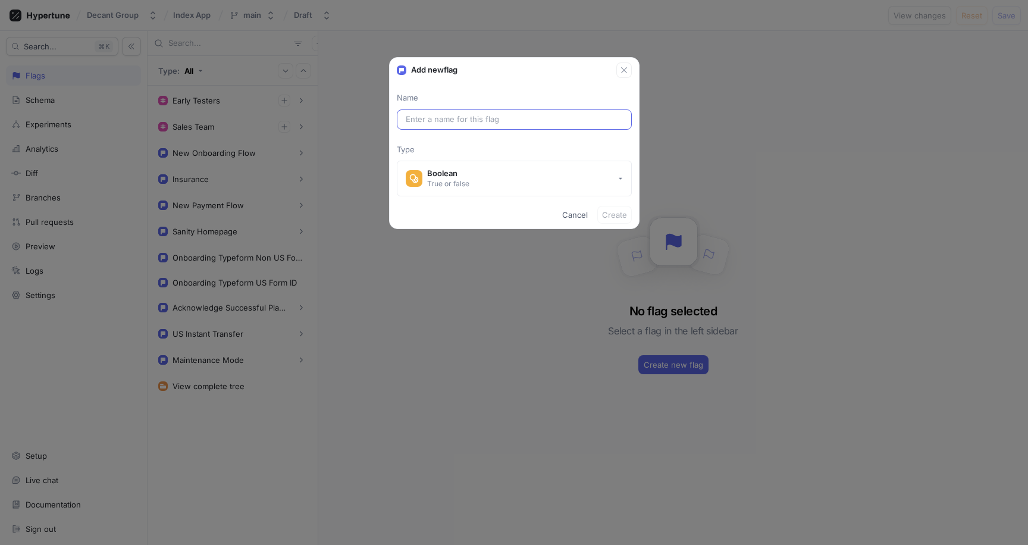
click at [517, 122] on input "text" at bounding box center [514, 120] width 217 height 12
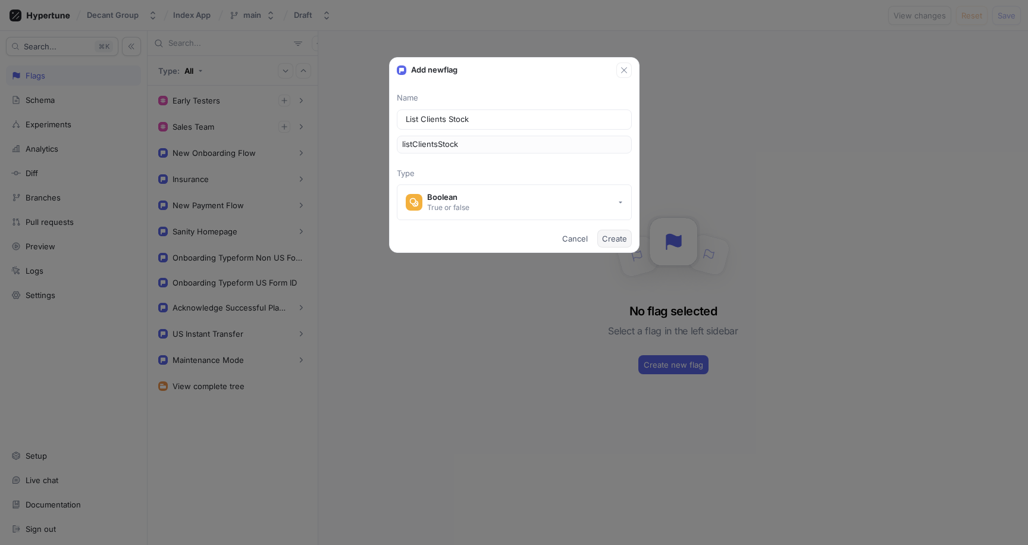
click at [614, 239] on span "Create" at bounding box center [614, 238] width 25 height 7
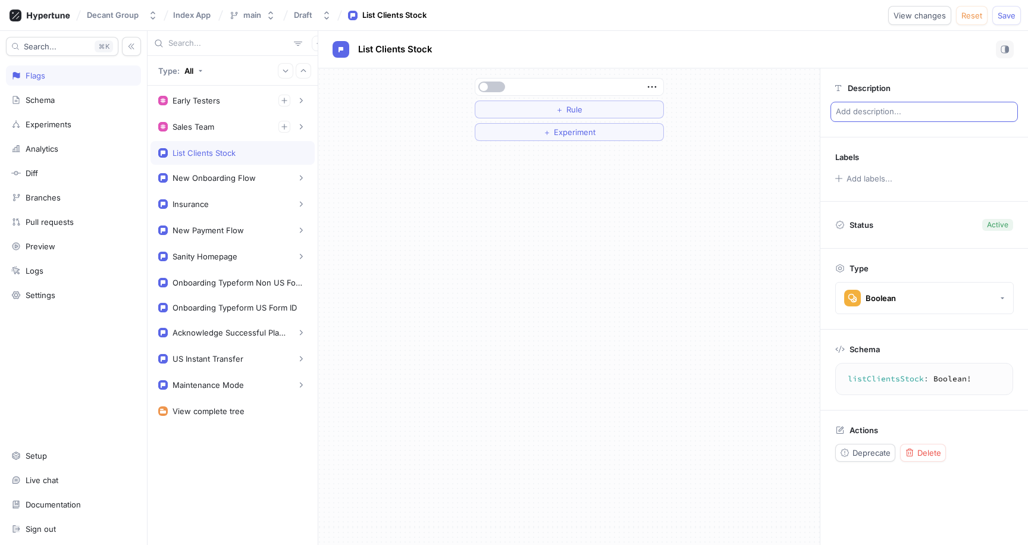
click at [879, 113] on p "Add description..." at bounding box center [924, 112] width 187 height 20
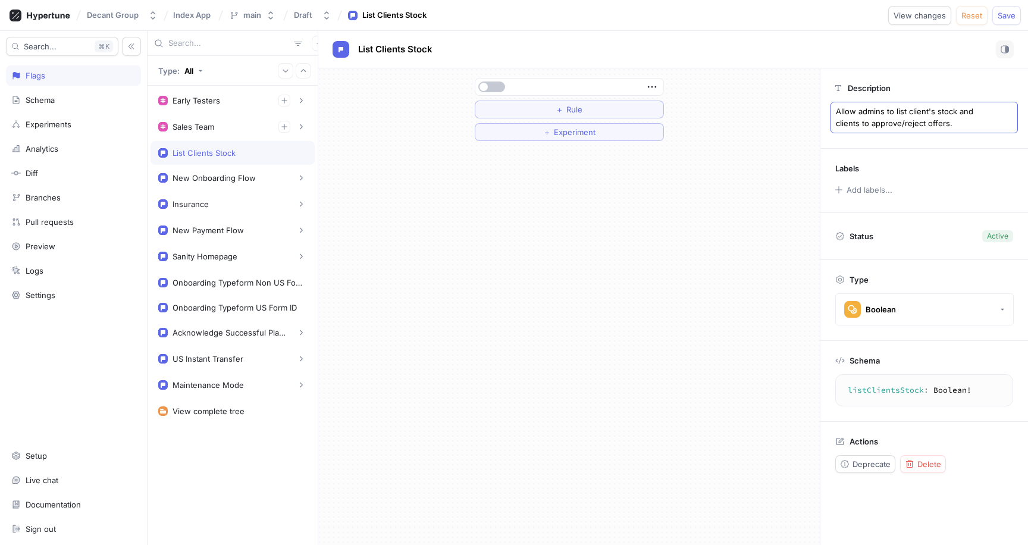
click at [938, 119] on textarea "Allow admins to list client's stock and clients to approve/reject offers." at bounding box center [924, 118] width 187 height 32
click at [945, 121] on textarea "Allow admins to list client's stock and clients to approve/reject offers." at bounding box center [924, 118] width 187 height 32
click at [949, 123] on textarea "Allow admins to list client's stock and clients to approve/reject offers." at bounding box center [924, 118] width 187 height 32
click at [652, 87] on icon "button" at bounding box center [652, 86] width 13 height 13
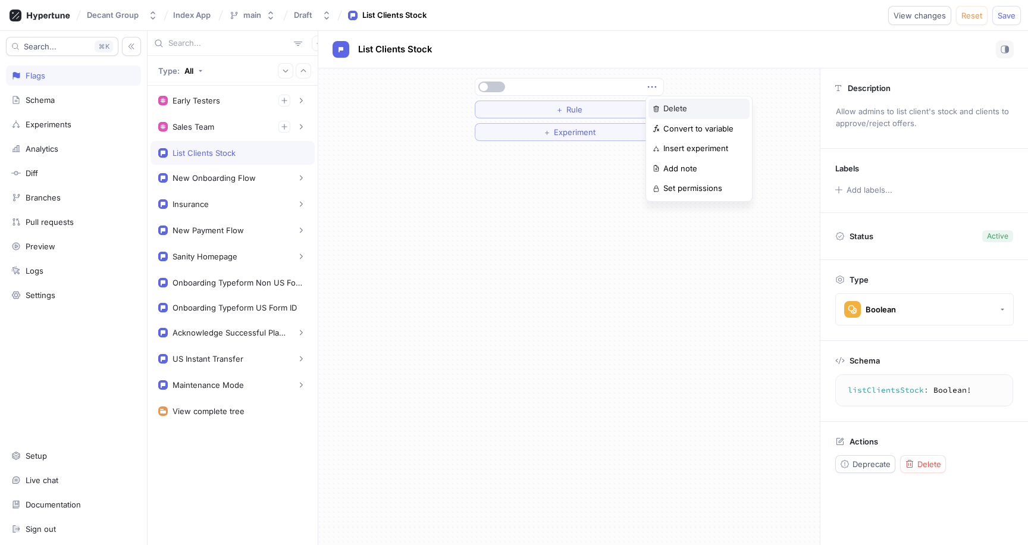
click at [668, 114] on p "Delete" at bounding box center [676, 109] width 24 height 12
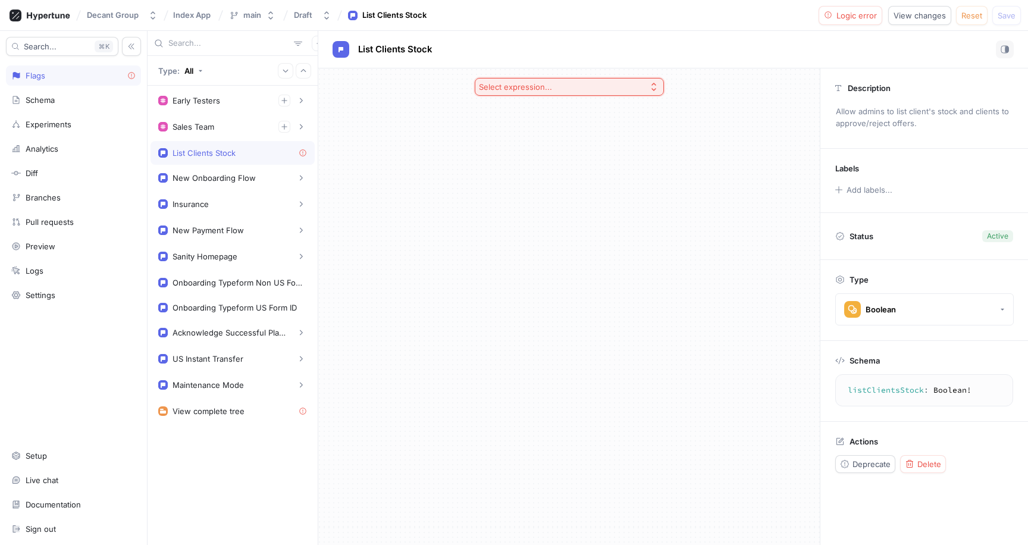
click at [562, 80] on button "Select expression..." at bounding box center [569, 87] width 189 height 18
click at [559, 195] on span "Exhaustive enum switch" at bounding box center [574, 192] width 154 height 10
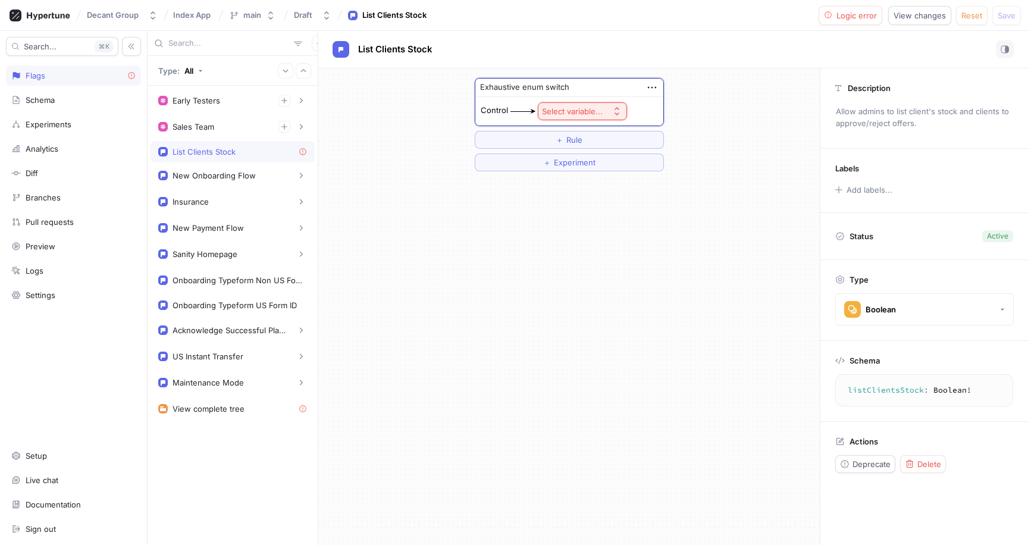
click at [562, 112] on div "Select variable..." at bounding box center [572, 112] width 61 height 10
click at [586, 154] on span "Context > Env" at bounding box center [616, 154] width 110 height 10
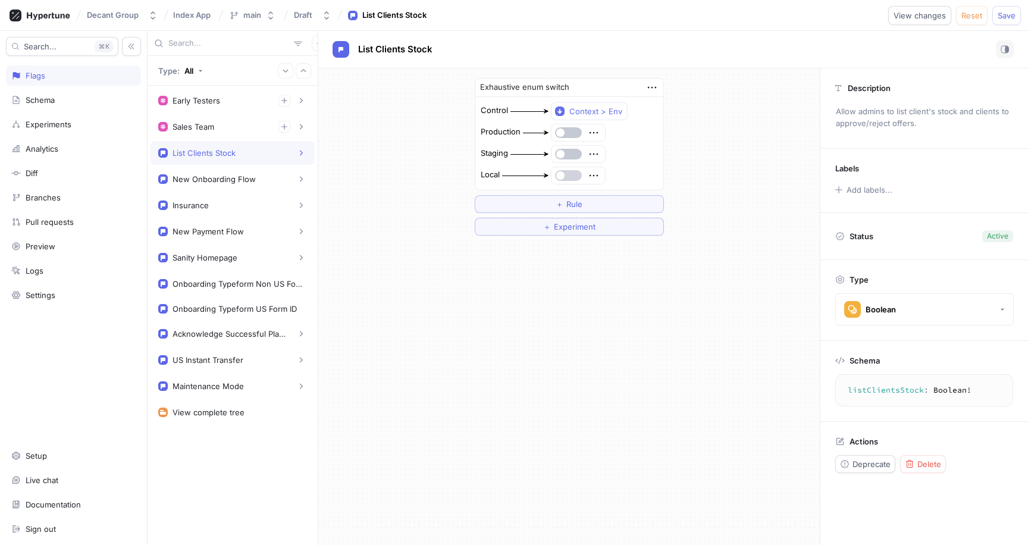
click at [571, 171] on button "button" at bounding box center [568, 175] width 27 height 11
click at [574, 157] on button "button" at bounding box center [568, 154] width 27 height 11
drag, startPoint x: 756, startPoint y: 123, endPoint x: 825, endPoint y: 104, distance: 71.5
click at [759, 122] on div "Exhaustive enum switch Control Context > Env Production Staging Local ＋ Rule ＋ …" at bounding box center [569, 156] width 502 height 177
click at [1009, 12] on span "Save" at bounding box center [1007, 15] width 18 height 7
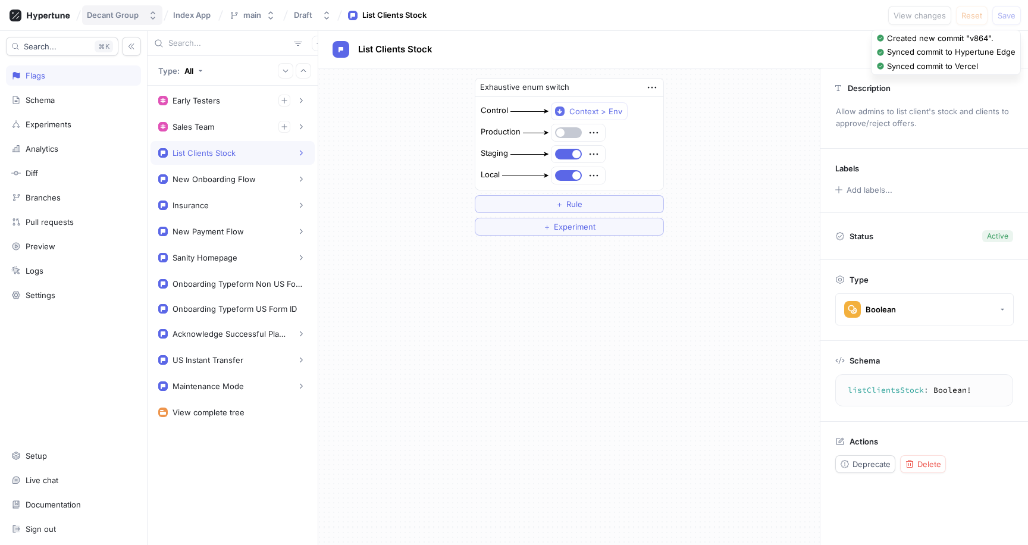
click at [123, 15] on div "Decant Group" at bounding box center [113, 15] width 52 height 10
click at [117, 86] on span "Decant Group" at bounding box center [157, 82] width 101 height 10
click at [48, 24] on div at bounding box center [40, 15] width 70 height 21
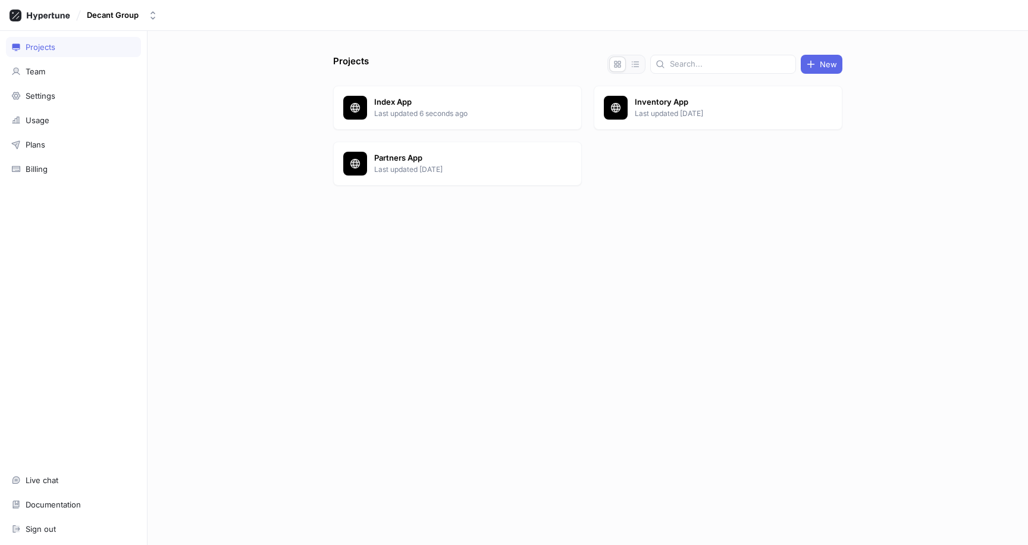
click at [49, 20] on icon at bounding box center [40, 16] width 61 height 12
click at [674, 105] on p "Inventory App" at bounding box center [721, 102] width 173 height 12
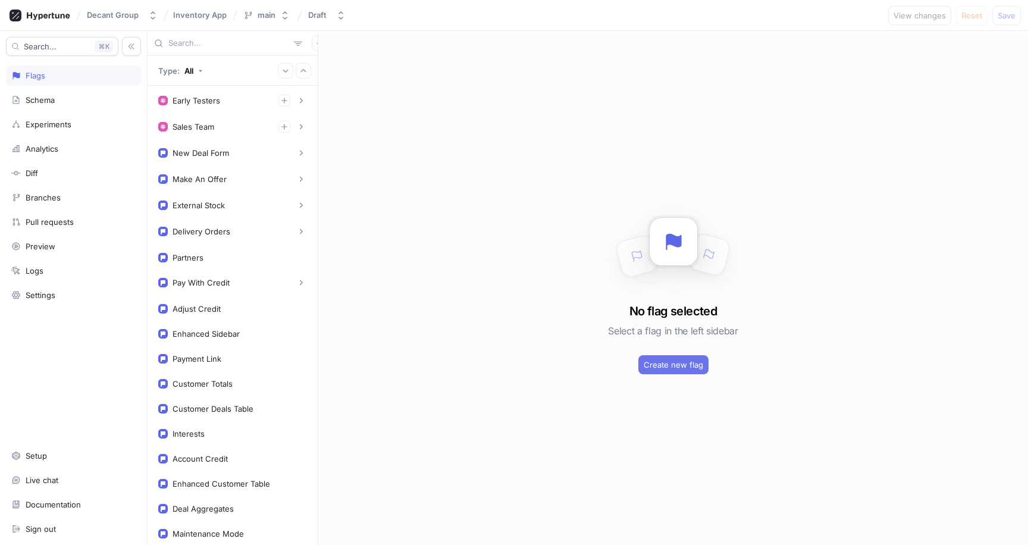
click at [659, 365] on span "Create new flag" at bounding box center [674, 364] width 60 height 7
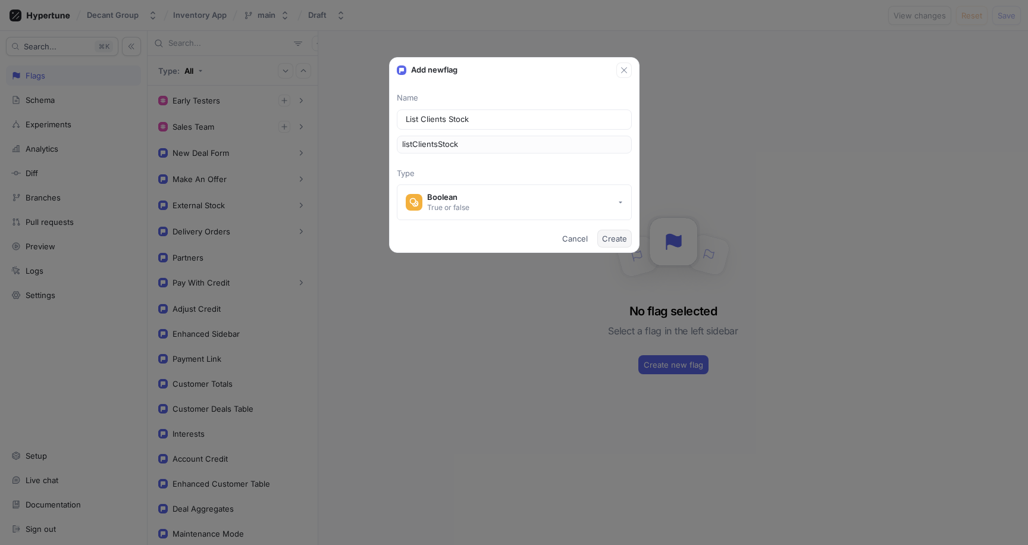
click at [610, 238] on span "Create" at bounding box center [614, 238] width 25 height 7
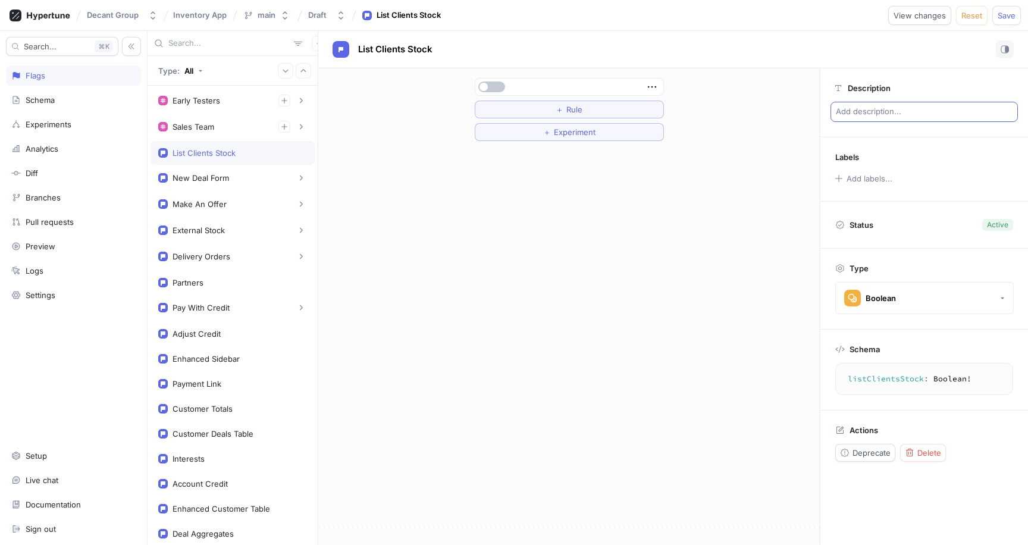
click at [884, 108] on p "Add description..." at bounding box center [924, 112] width 187 height 20
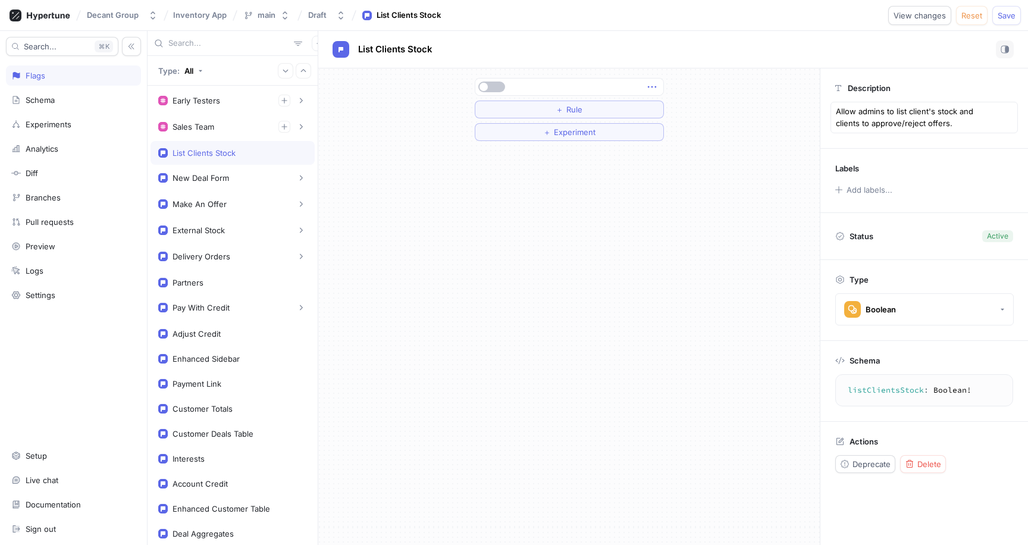
click at [648, 86] on icon "button" at bounding box center [652, 87] width 8 height 2
click at [668, 108] on p "Delete" at bounding box center [676, 109] width 24 height 12
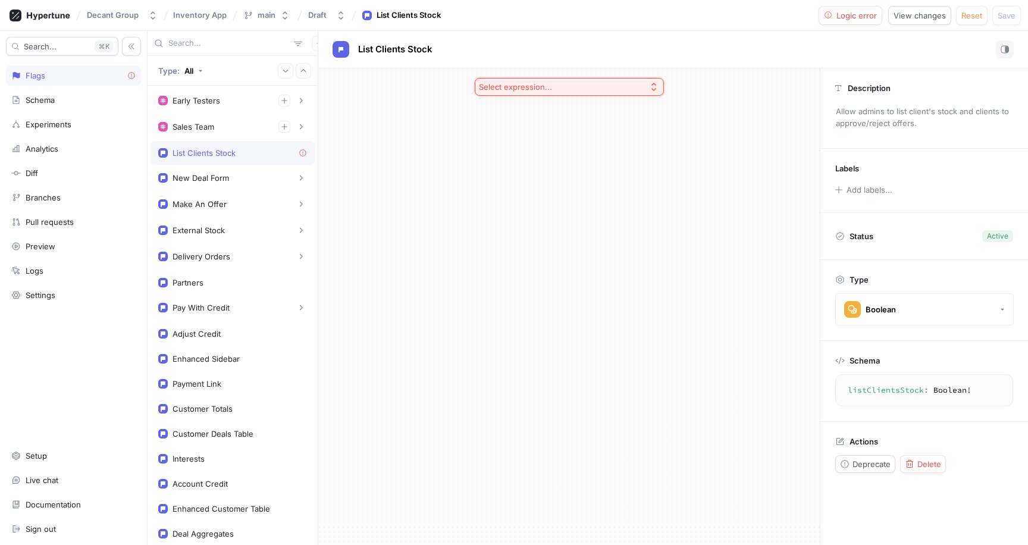
click at [570, 92] on button "Select expression..." at bounding box center [569, 87] width 189 height 18
click at [549, 192] on span "Exhaustive enum switch" at bounding box center [574, 192] width 154 height 10
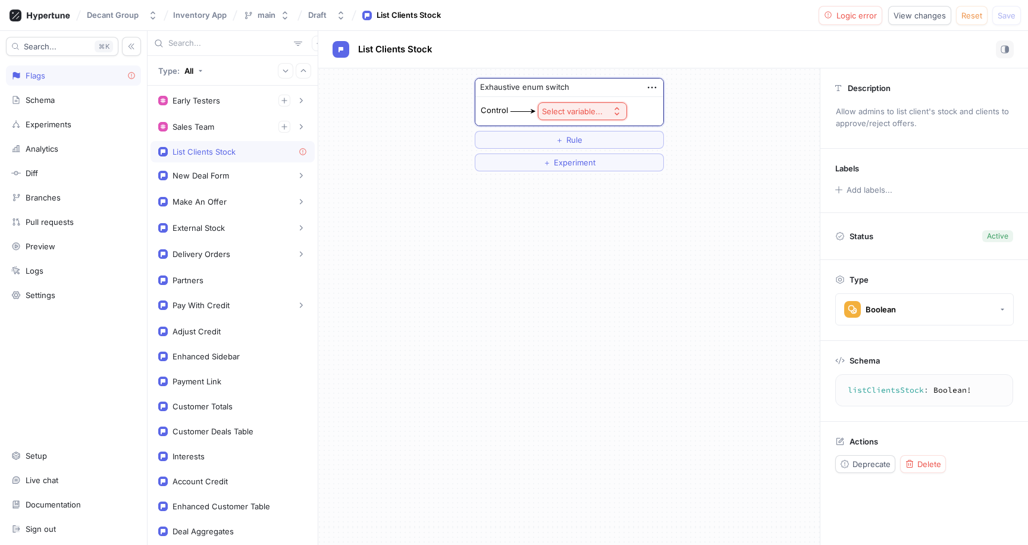
click at [580, 112] on div "Select variable..." at bounding box center [572, 112] width 61 height 10
click at [571, 156] on span "Context > Environment" at bounding box center [616, 154] width 110 height 10
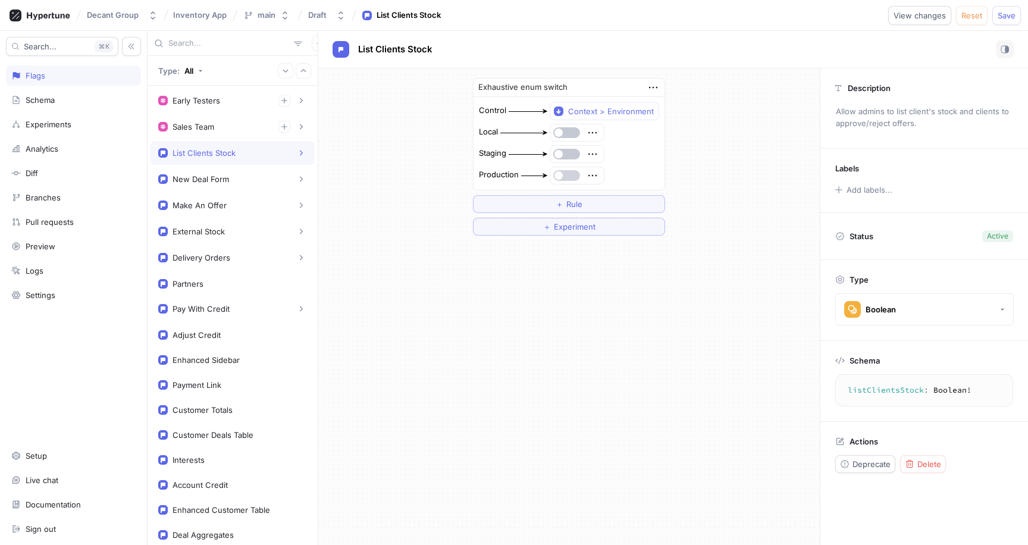
click at [562, 177] on span "button" at bounding box center [559, 175] width 8 height 8
click at [573, 181] on div at bounding box center [578, 175] width 54 height 17
click at [565, 137] on button "button" at bounding box center [567, 132] width 27 height 11
click at [565, 145] on div "Staging" at bounding box center [570, 154] width 182 height 19
click at [566, 158] on button "button" at bounding box center [567, 154] width 27 height 11
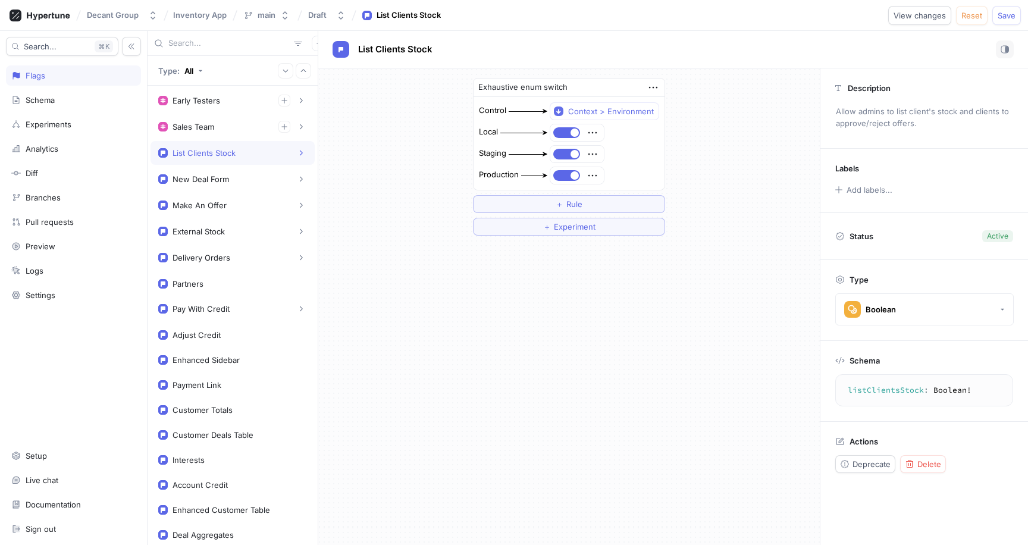
click at [568, 168] on div at bounding box center [578, 175] width 54 height 17
click at [689, 164] on div "Exhaustive enum switch Control Context > Environment Local Staging Production ＋…" at bounding box center [569, 156] width 502 height 177
click at [568, 179] on button "button" at bounding box center [567, 175] width 27 height 11
click at [298, 182] on icon "button" at bounding box center [301, 179] width 7 height 7
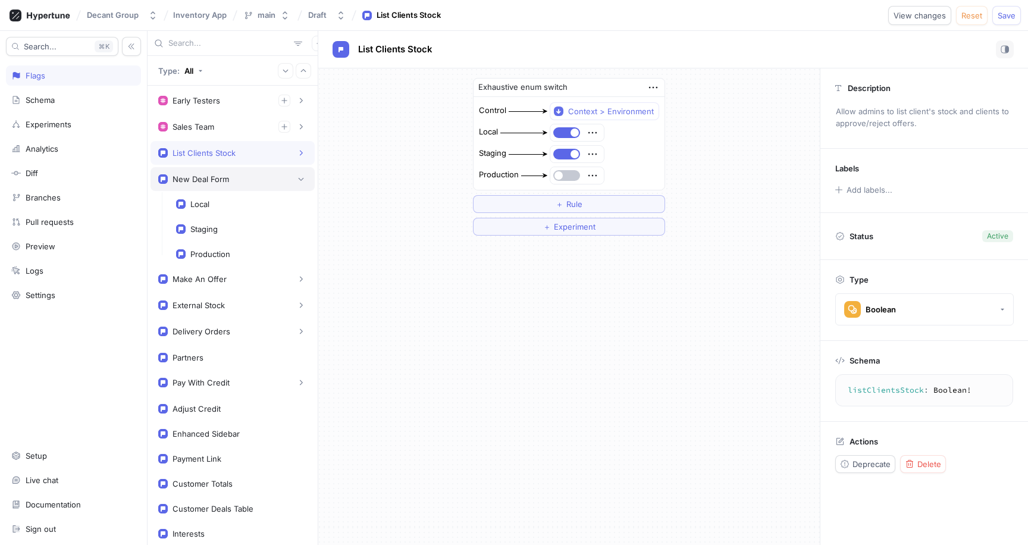
click at [251, 183] on div "New Deal Form" at bounding box center [232, 179] width 149 height 12
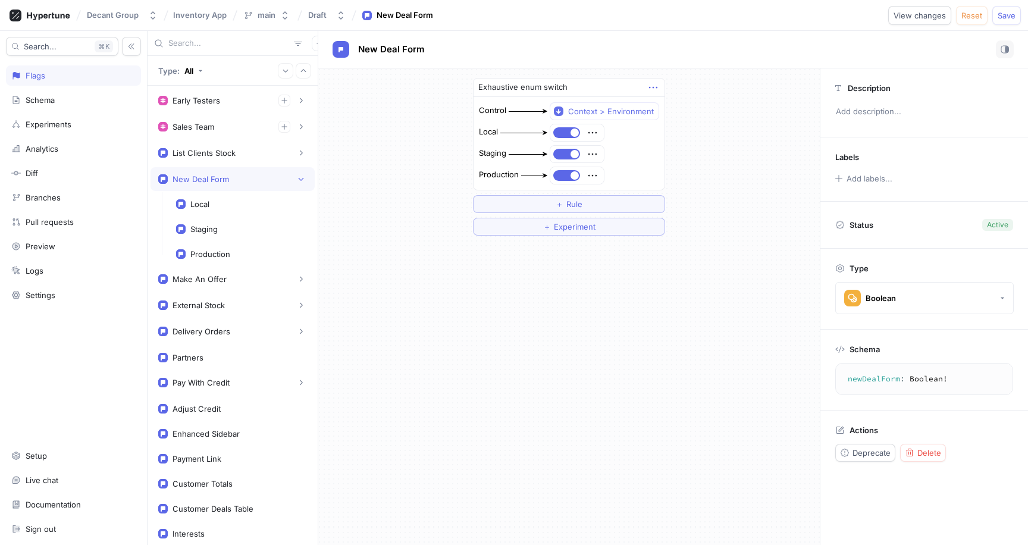
click at [658, 89] on icon "button" at bounding box center [653, 87] width 13 height 13
click at [656, 98] on div "Delete Convert to variable Insert experiment Add note Set permissions" at bounding box center [699, 149] width 107 height 106
click at [658, 102] on div "Delete" at bounding box center [699, 109] width 101 height 20
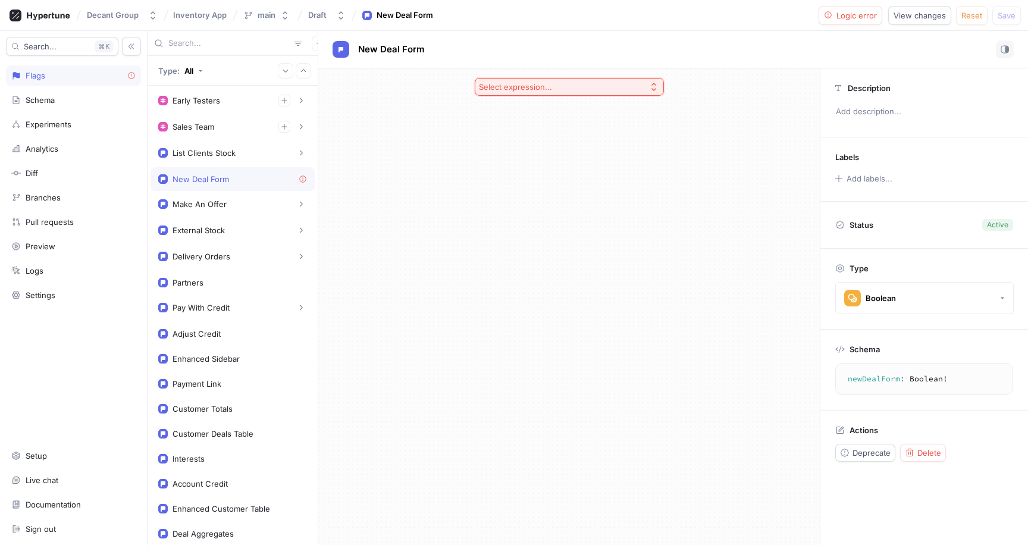
click at [548, 87] on div "Select expression..." at bounding box center [515, 87] width 73 height 10
drag, startPoint x: 519, startPoint y: 125, endPoint x: 531, endPoint y: 120, distance: 12.8
click at [519, 125] on span "Toggle" at bounding box center [574, 130] width 154 height 10
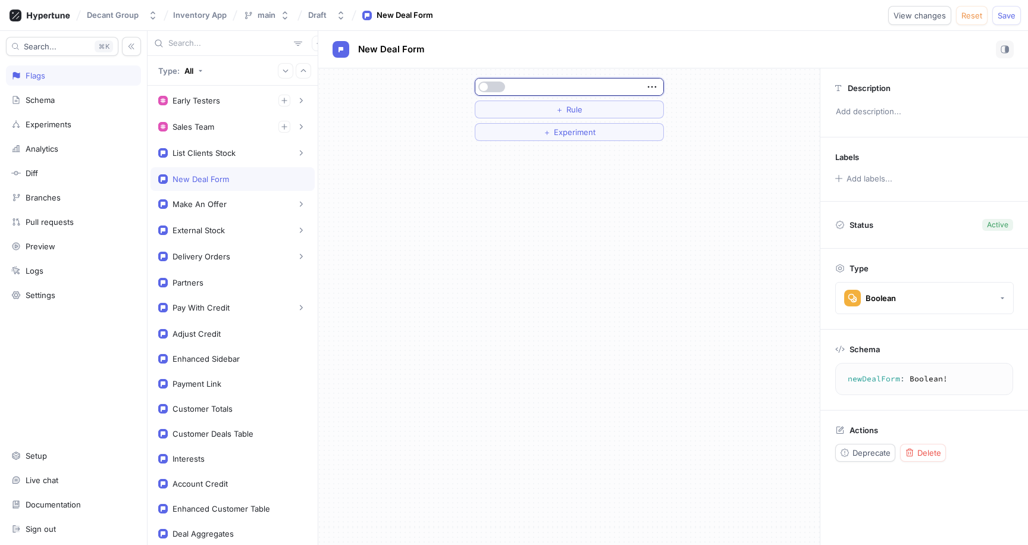
click at [497, 85] on button "button" at bounding box center [492, 87] width 27 height 11
click at [222, 211] on div "Make An Offer" at bounding box center [233, 204] width 164 height 24
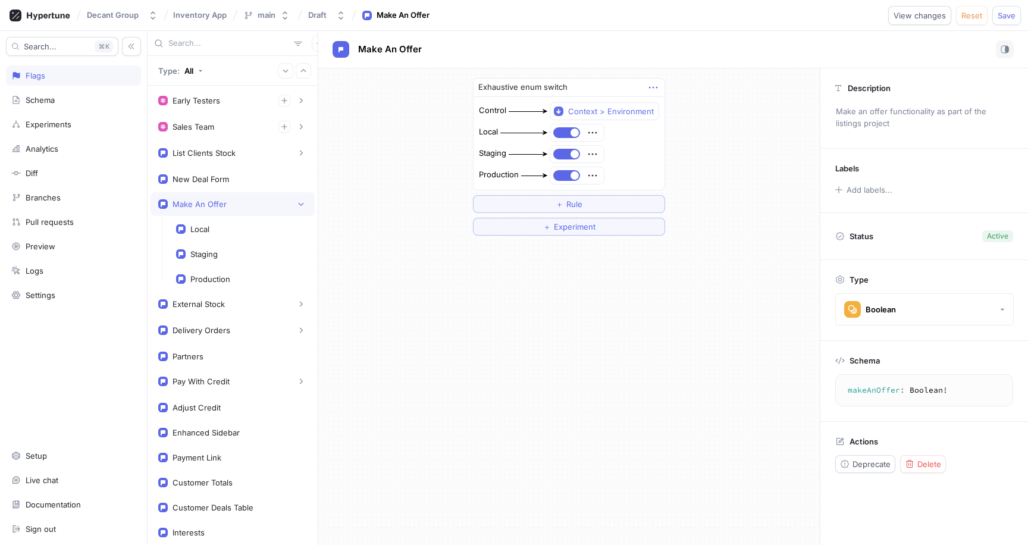
click at [652, 89] on icon "button" at bounding box center [653, 87] width 13 height 13
click at [655, 101] on div "Delete" at bounding box center [699, 109] width 101 height 20
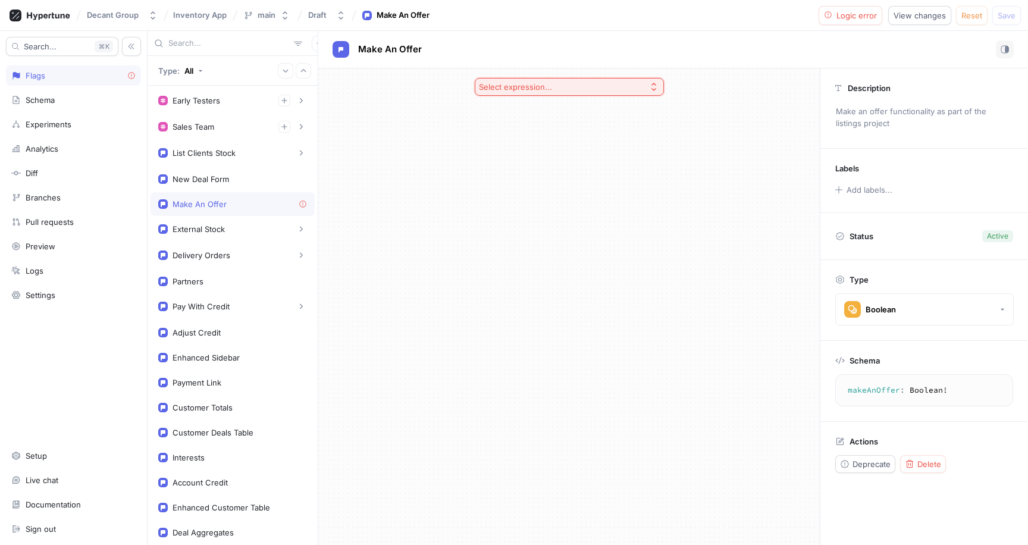
click at [531, 87] on div "Select expression..." at bounding box center [515, 87] width 73 height 10
click at [519, 123] on div "Toggle" at bounding box center [569, 130] width 183 height 20
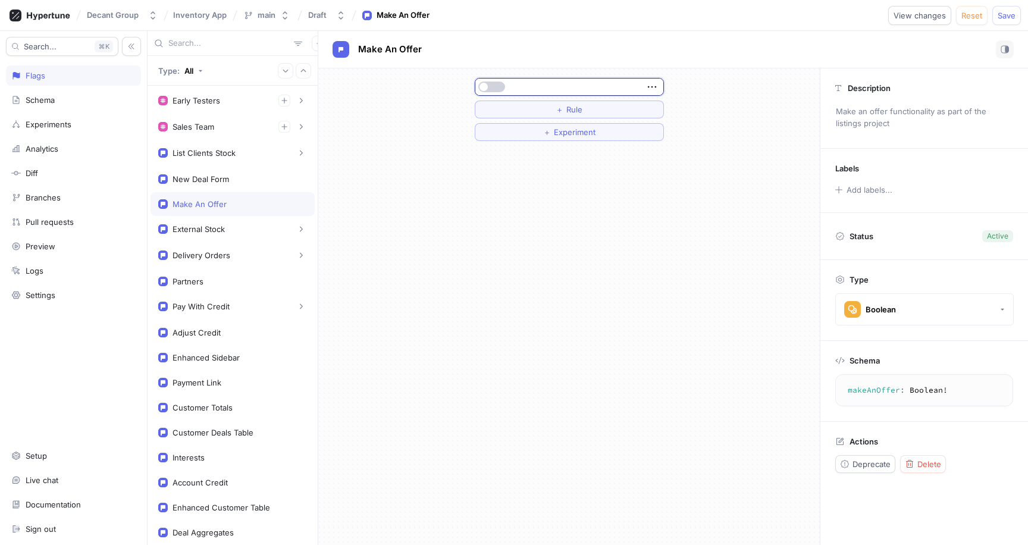
click at [487, 84] on button "button" at bounding box center [492, 87] width 27 height 11
click at [252, 230] on div "External Stock" at bounding box center [232, 229] width 149 height 12
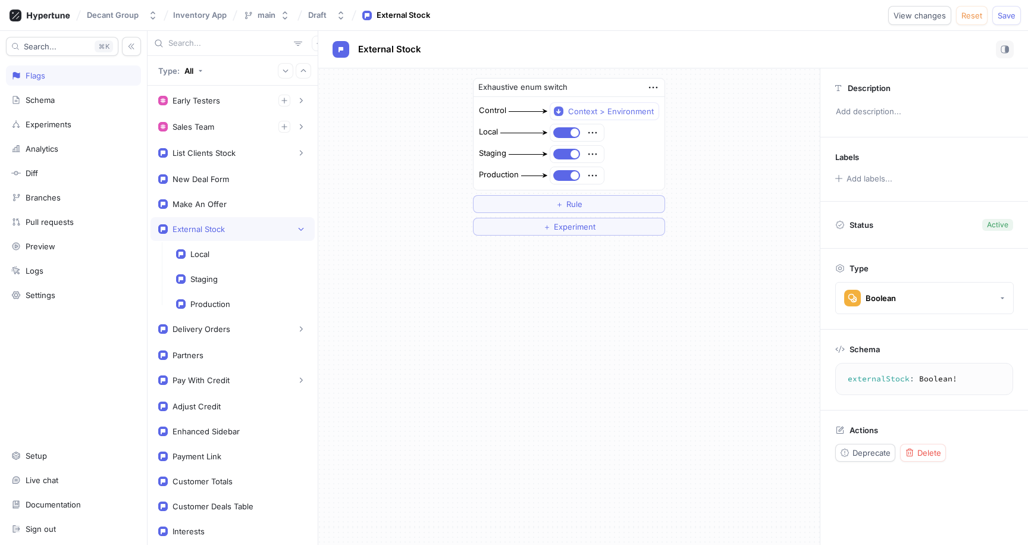
click at [642, 89] on div "Exhaustive enum switch" at bounding box center [569, 88] width 191 height 18
click at [647, 87] on icon "button" at bounding box center [653, 87] width 13 height 13
click at [658, 101] on div "Delete" at bounding box center [699, 109] width 101 height 20
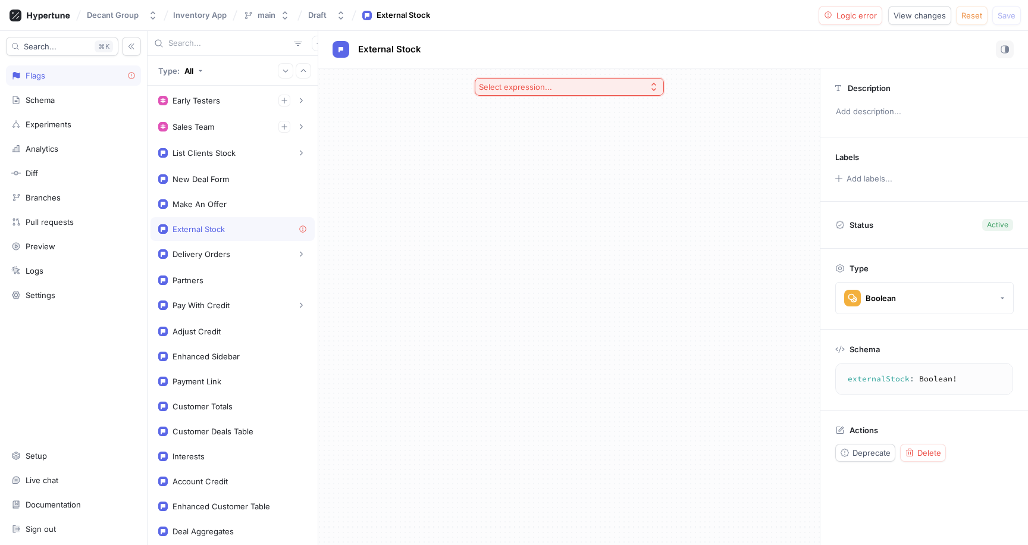
click at [552, 85] on div "Select expression..." at bounding box center [518, 87] width 78 height 10
click at [499, 114] on div at bounding box center [570, 108] width 188 height 19
click at [500, 120] on div "Toggle" at bounding box center [569, 130] width 183 height 20
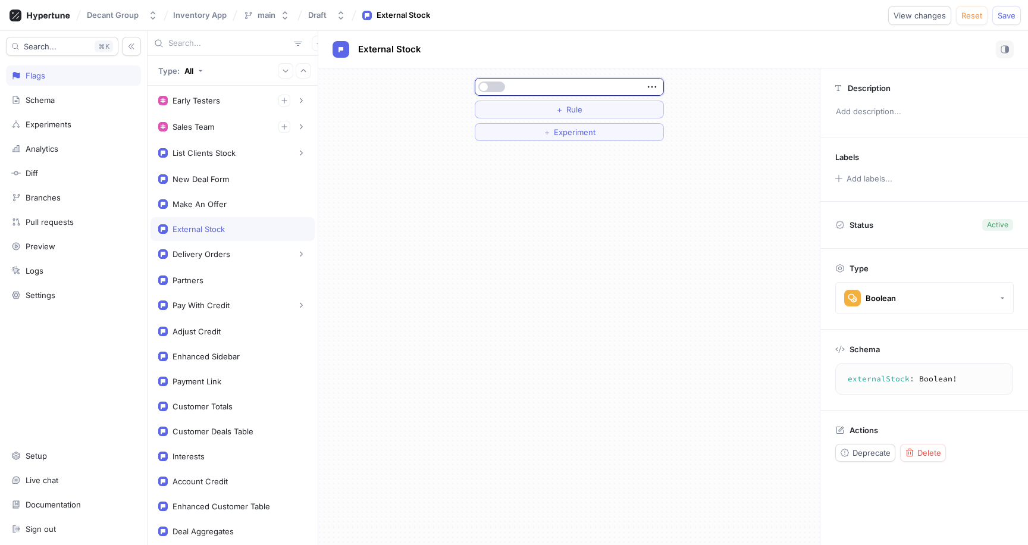
click at [496, 92] on button "button" at bounding box center [492, 87] width 27 height 11
click at [226, 253] on div "Delivery Orders" at bounding box center [202, 254] width 58 height 10
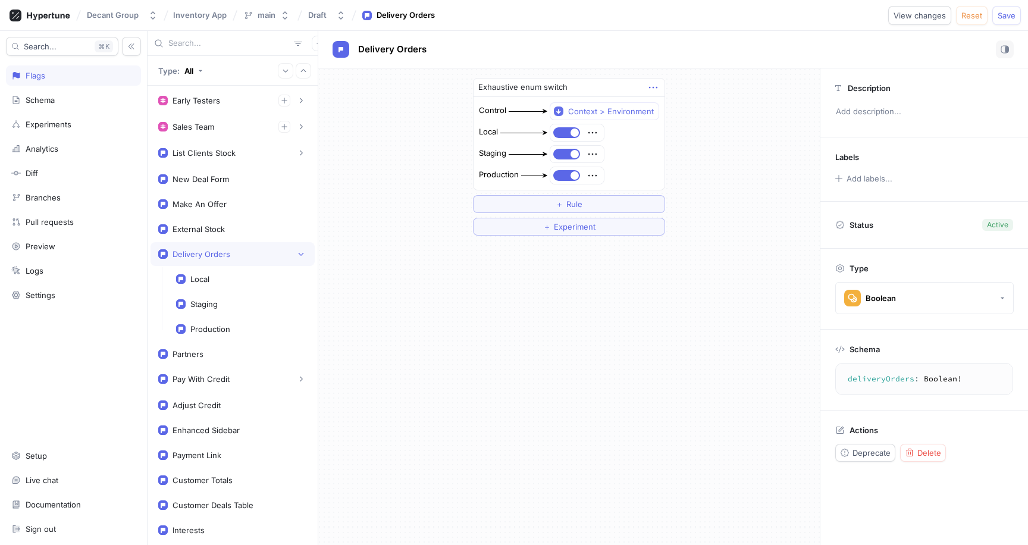
click at [655, 89] on icon "button" at bounding box center [653, 87] width 13 height 13
click at [659, 107] on img at bounding box center [656, 109] width 7 height 7
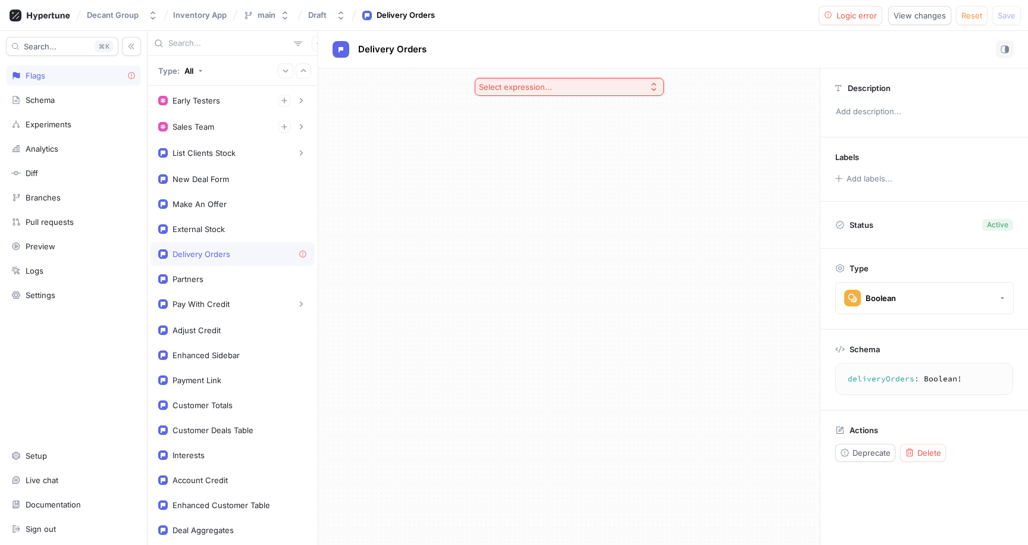
click at [543, 89] on div "Select expression..." at bounding box center [515, 87] width 73 height 10
click at [527, 127] on span "Toggle" at bounding box center [574, 130] width 154 height 10
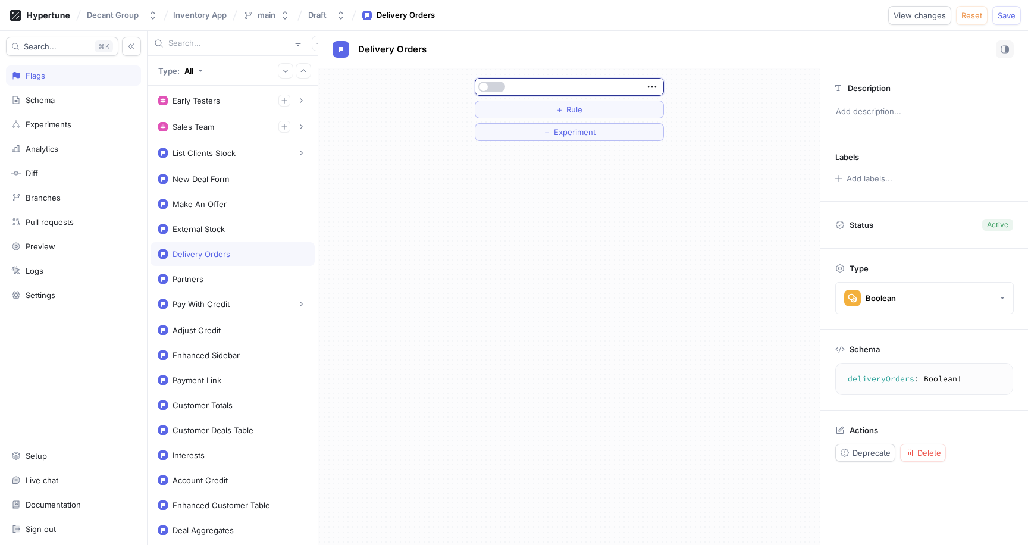
click at [501, 87] on button "button" at bounding box center [492, 87] width 27 height 11
click at [234, 279] on div "Partners" at bounding box center [232, 279] width 149 height 10
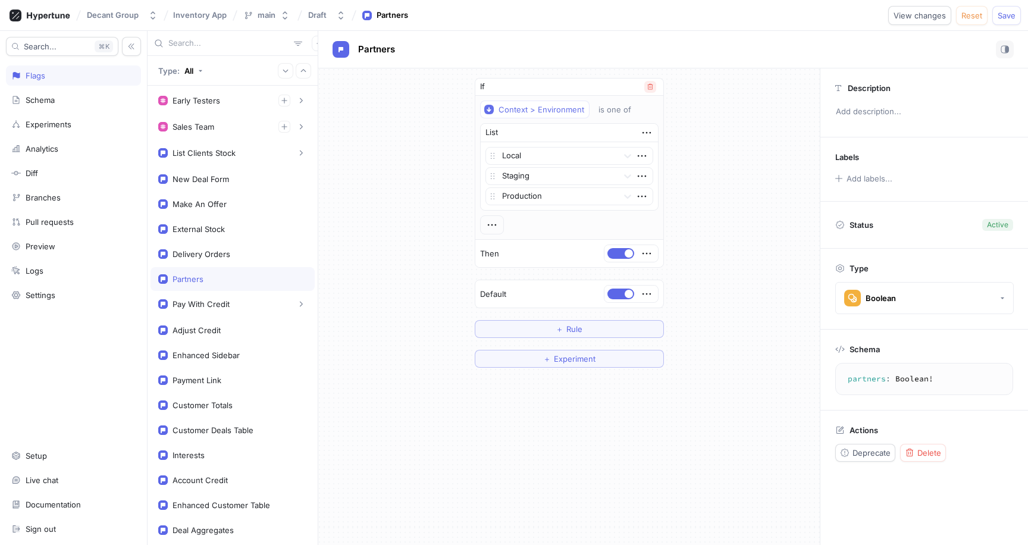
click at [648, 85] on icon "button" at bounding box center [650, 86] width 7 height 7
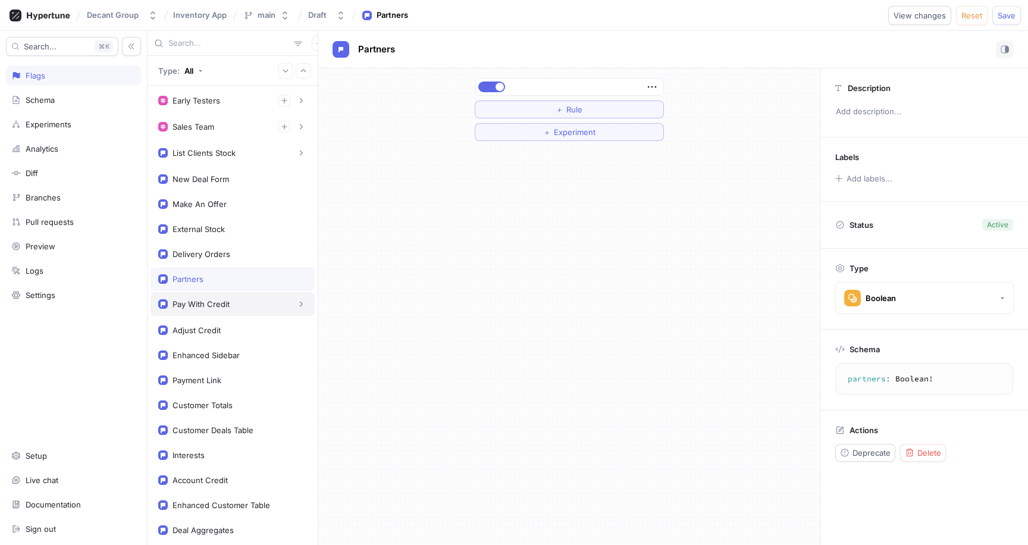
click at [207, 305] on div "Pay With Credit" at bounding box center [201, 304] width 57 height 10
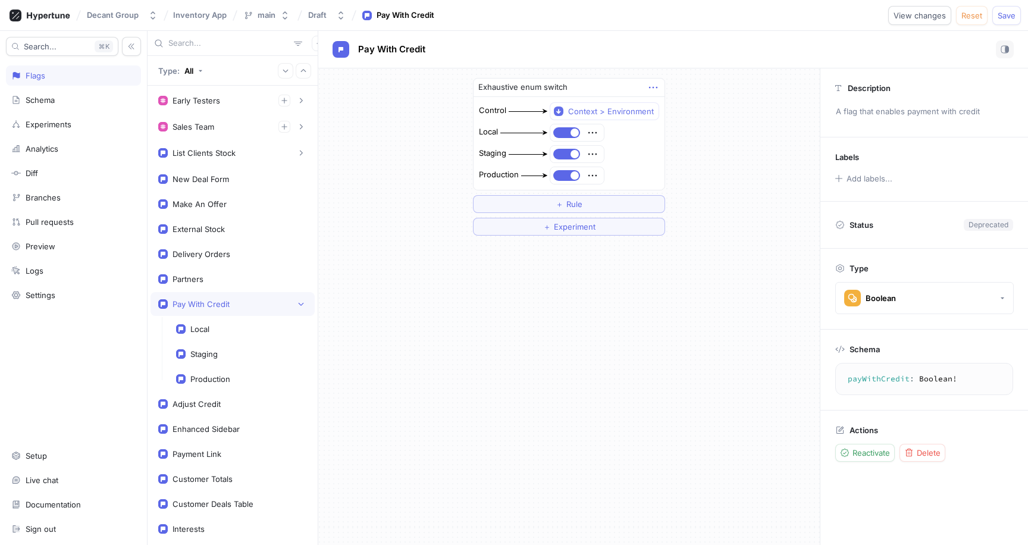
click at [653, 90] on icon "button" at bounding box center [653, 87] width 13 height 13
click at [659, 112] on img at bounding box center [656, 109] width 7 height 7
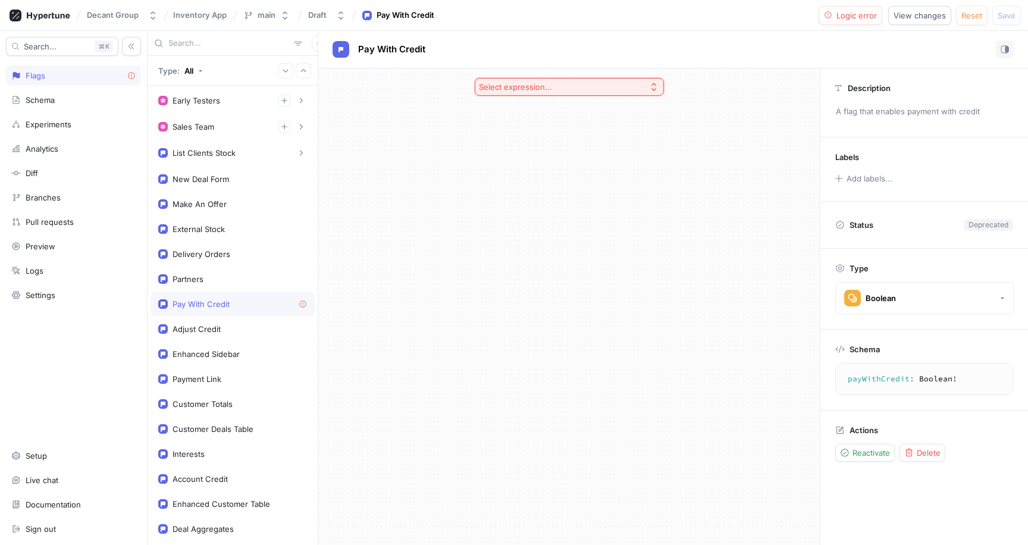
click at [544, 87] on div "Select expression..." at bounding box center [515, 87] width 73 height 10
click at [502, 132] on span "Toggle" at bounding box center [574, 130] width 154 height 10
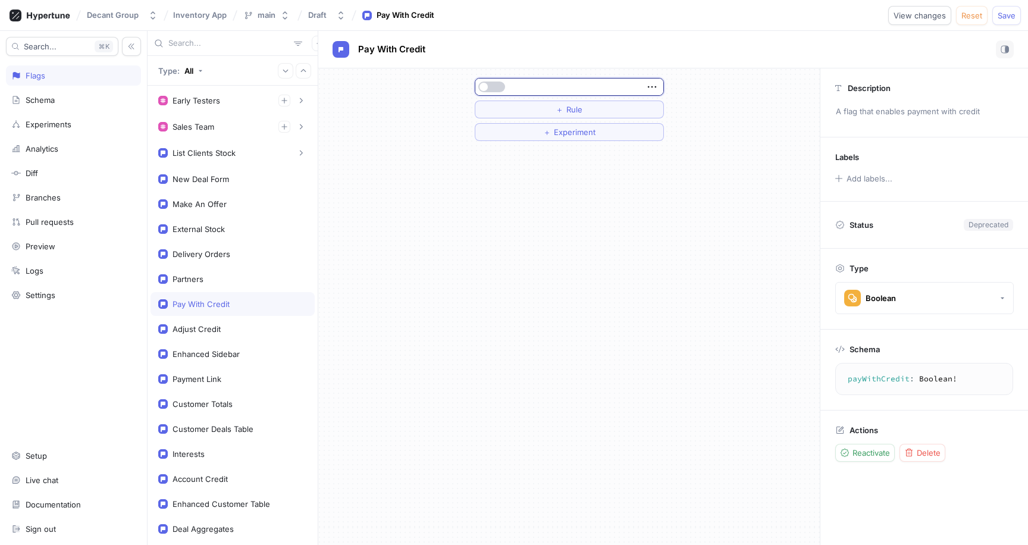
click at [499, 87] on button "button" at bounding box center [492, 87] width 27 height 11
click at [237, 323] on div "Adjust Credit" at bounding box center [233, 329] width 164 height 24
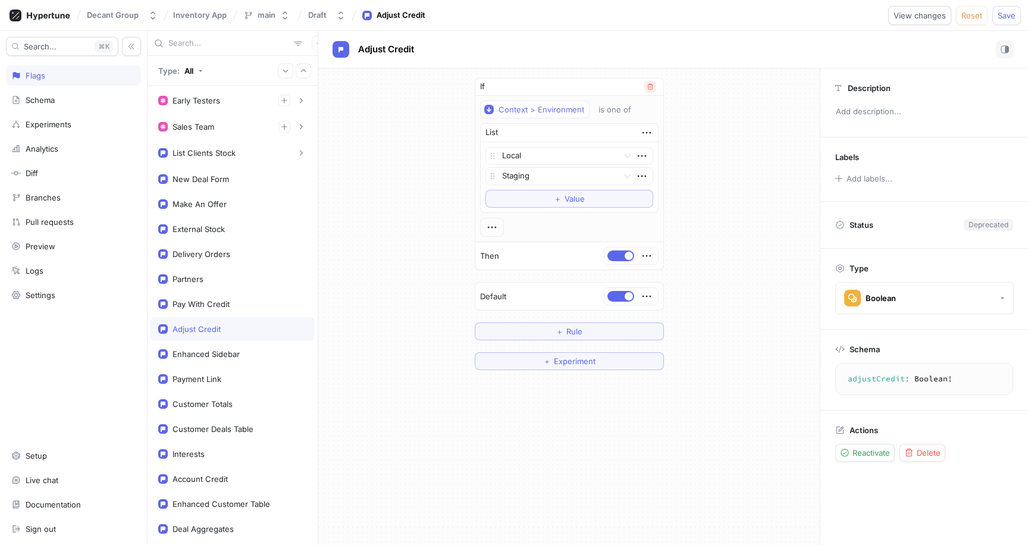
click at [651, 89] on icon "button" at bounding box center [650, 86] width 7 height 7
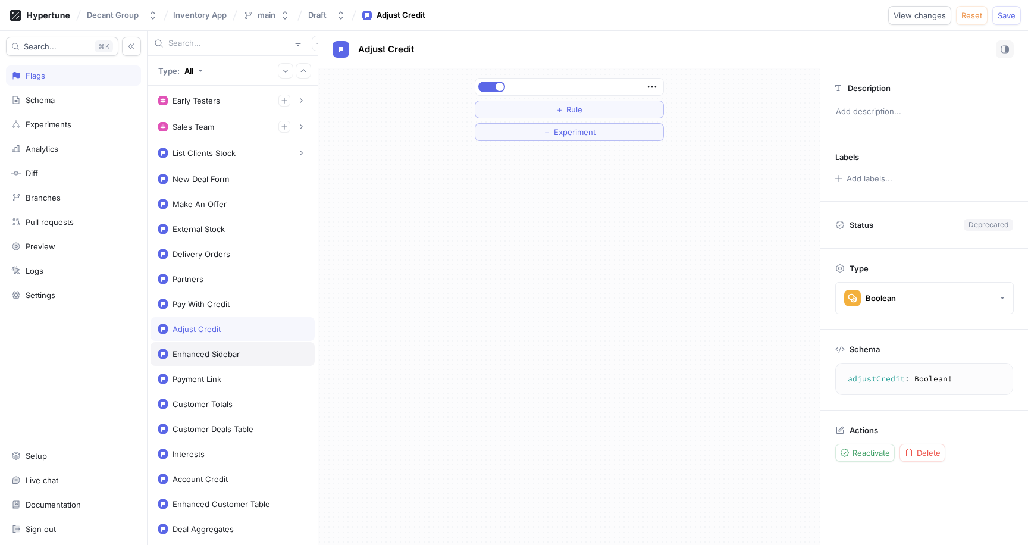
click at [204, 365] on div "Enhanced Sidebar" at bounding box center [233, 354] width 164 height 24
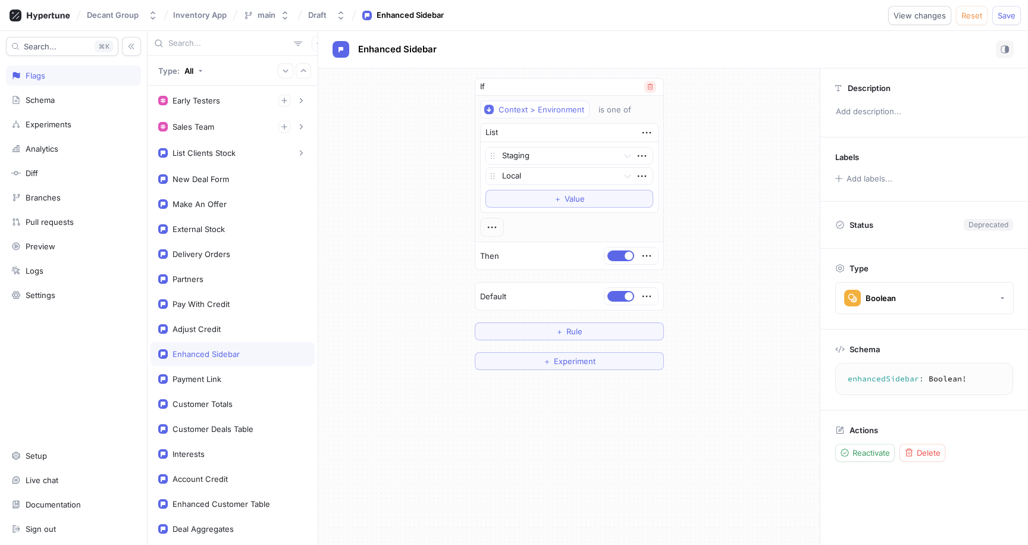
click at [653, 85] on button "button" at bounding box center [651, 87] width 12 height 12
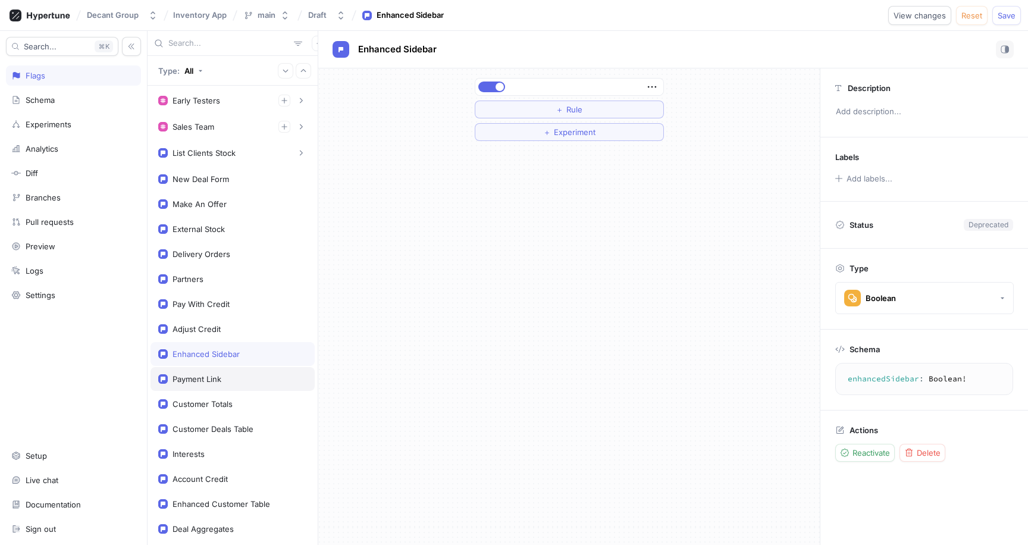
click at [222, 389] on div "Payment Link" at bounding box center [233, 379] width 164 height 24
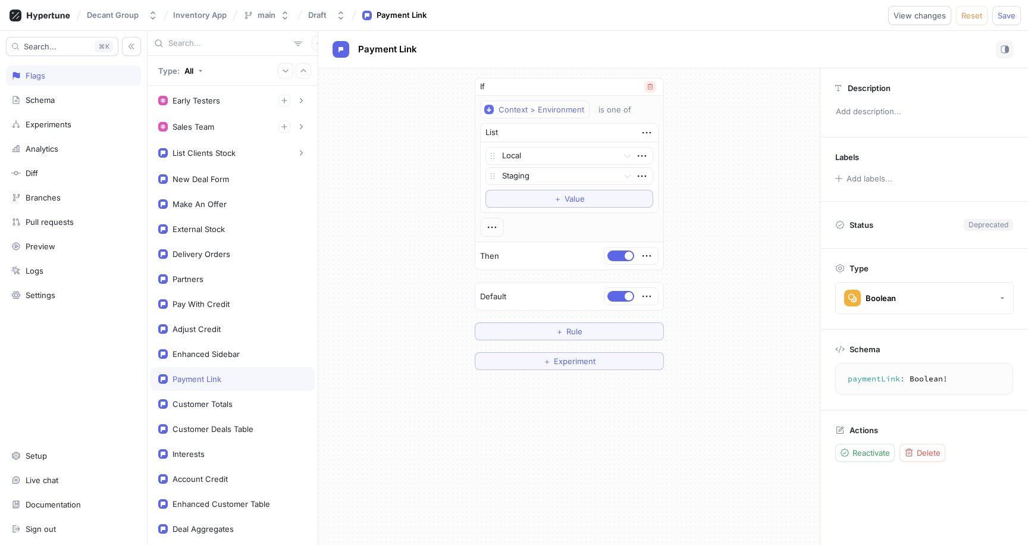
click at [652, 83] on icon "button" at bounding box center [650, 86] width 7 height 7
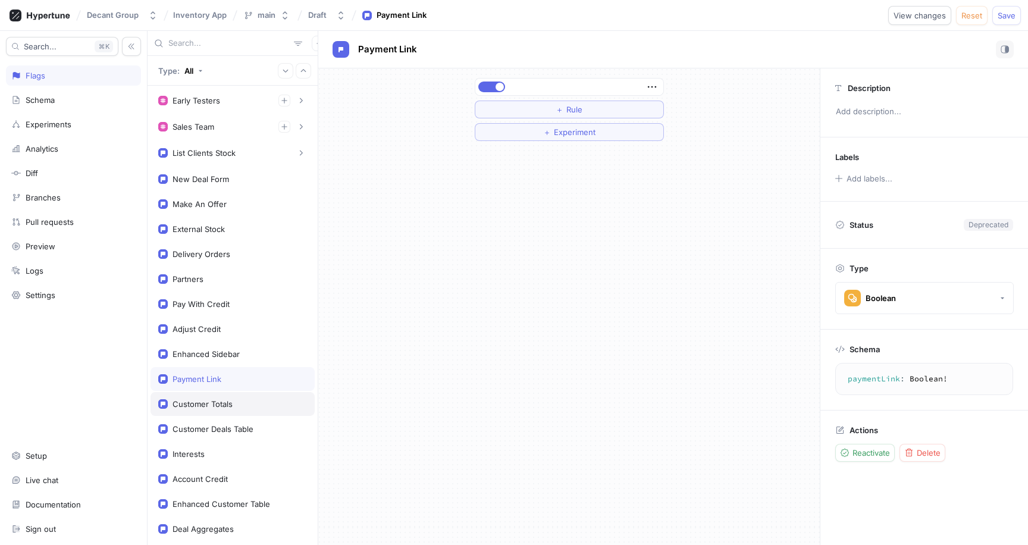
click at [214, 408] on div "Customer Totals" at bounding box center [203, 404] width 60 height 10
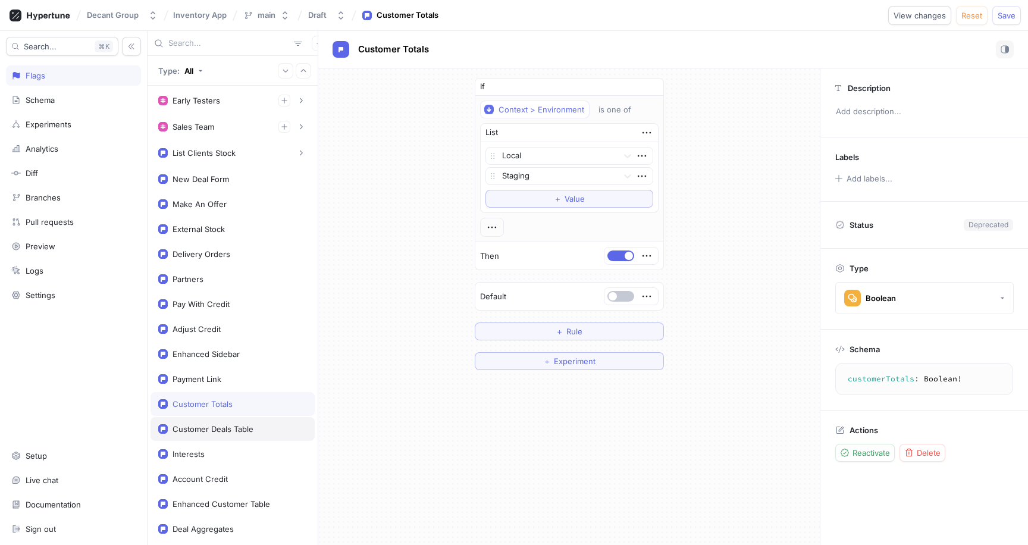
click at [220, 431] on div "Customer Deals Table" at bounding box center [213, 429] width 81 height 10
click at [649, 83] on icon "button" at bounding box center [650, 86] width 7 height 7
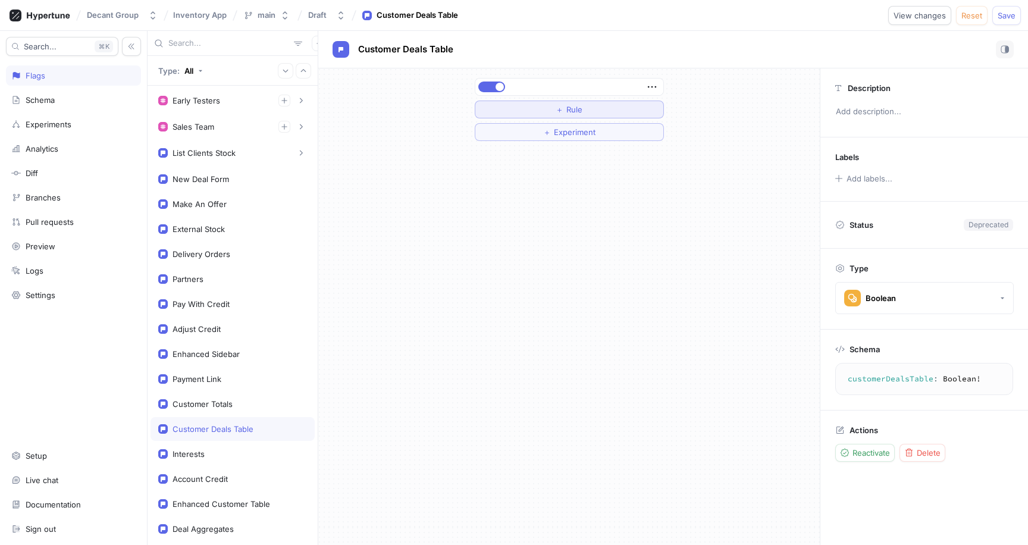
click at [574, 111] on span "Rule" at bounding box center [575, 109] width 16 height 7
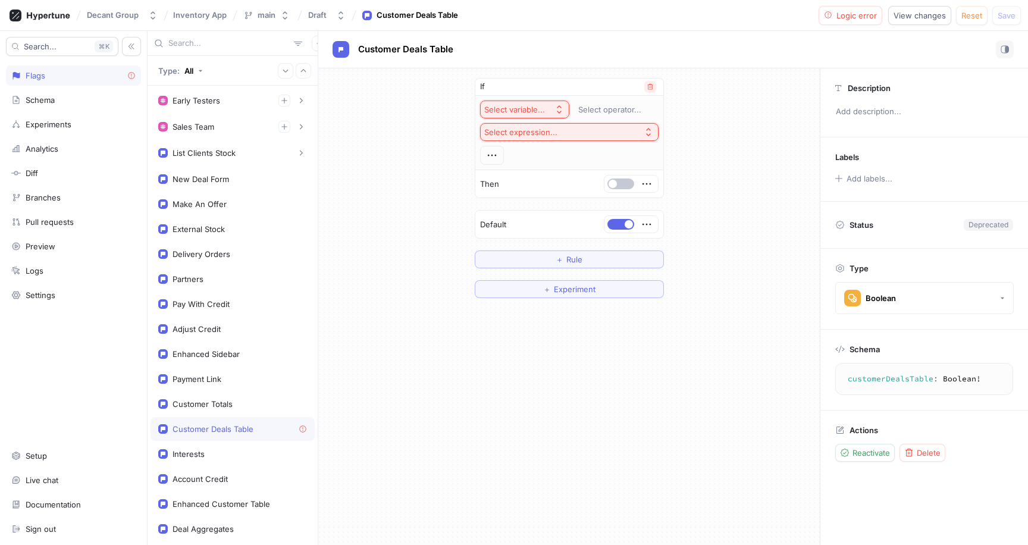
click at [651, 84] on icon "button" at bounding box center [650, 87] width 5 height 6
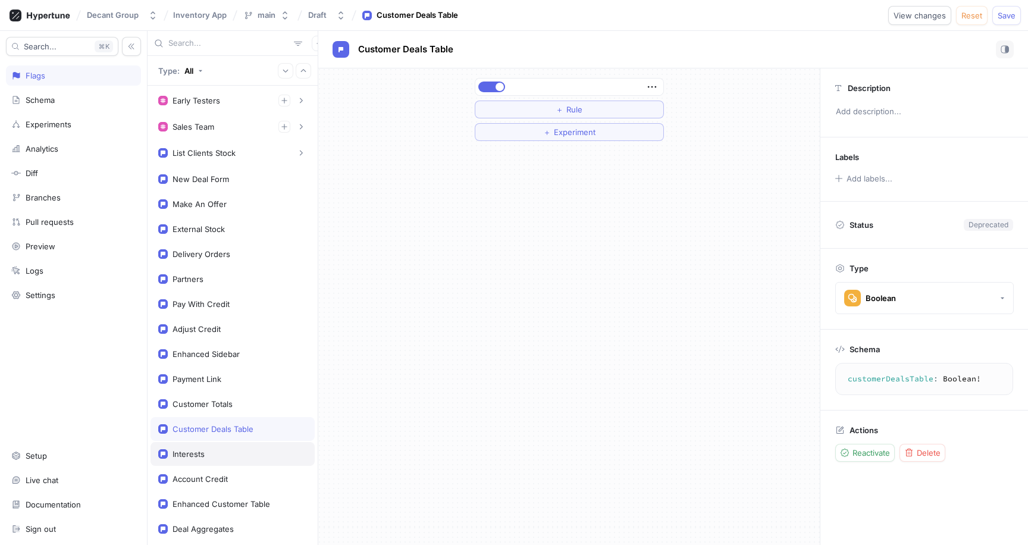
click at [229, 456] on div "Interests" at bounding box center [232, 454] width 149 height 10
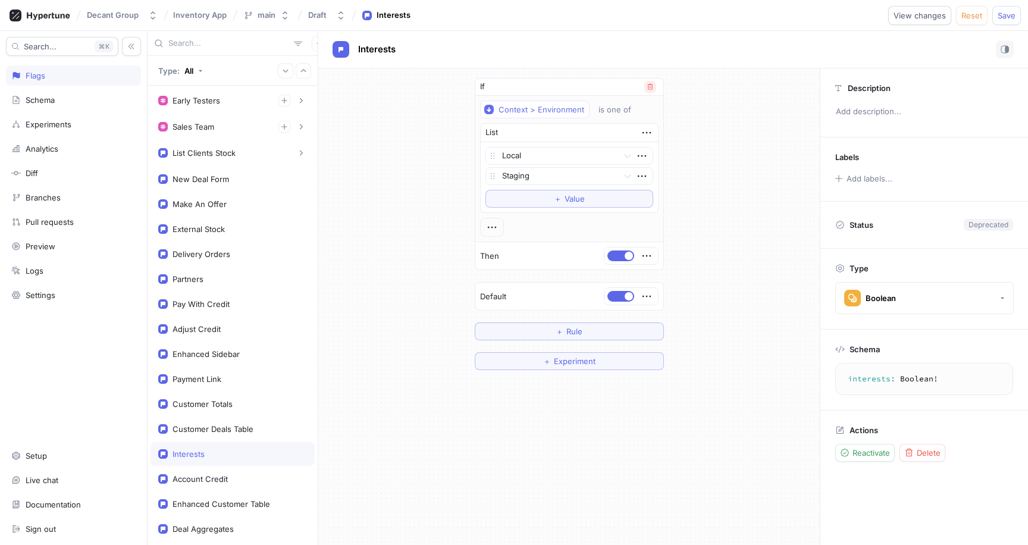
click at [649, 86] on icon "button" at bounding box center [650, 86] width 7 height 7
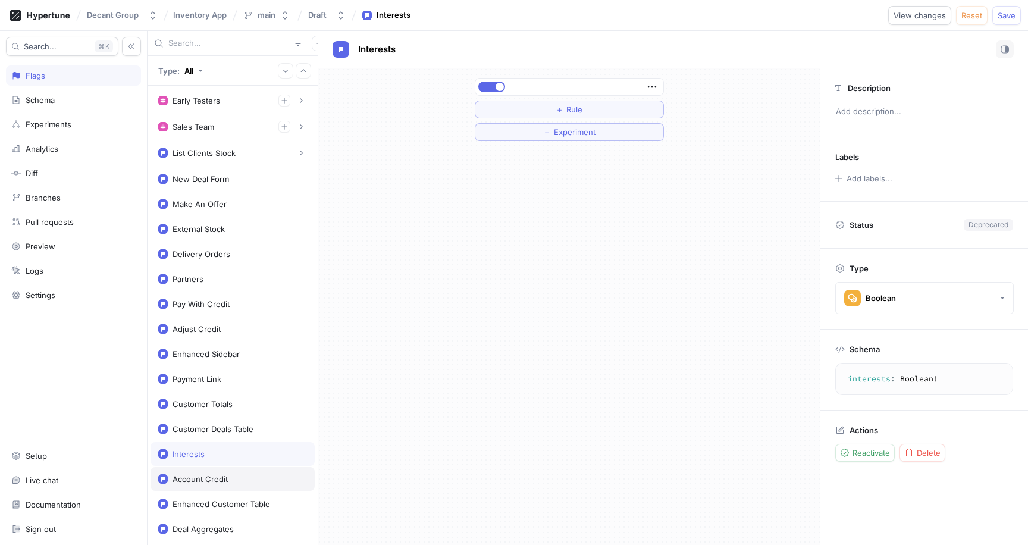
click at [230, 470] on div "Account Credit" at bounding box center [233, 479] width 164 height 24
click at [222, 501] on div "Enhanced Customer Table" at bounding box center [222, 504] width 98 height 10
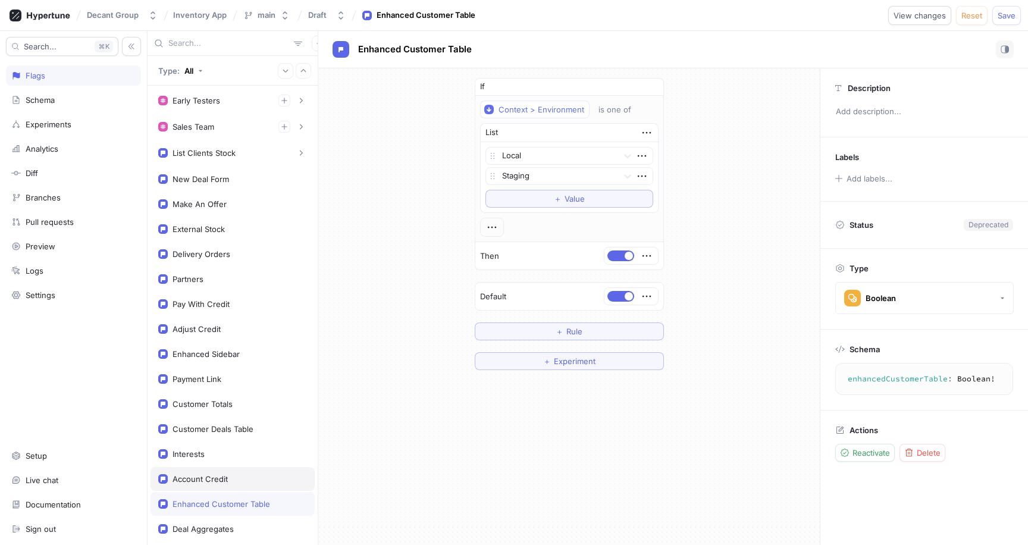
scroll to position [102, 0]
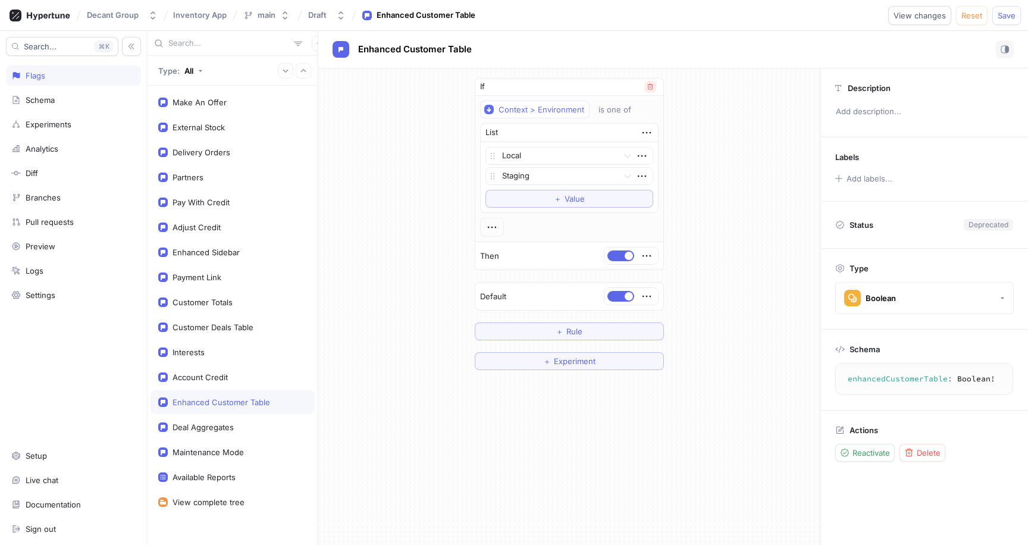
click at [647, 83] on icon "button" at bounding box center [650, 86] width 7 height 7
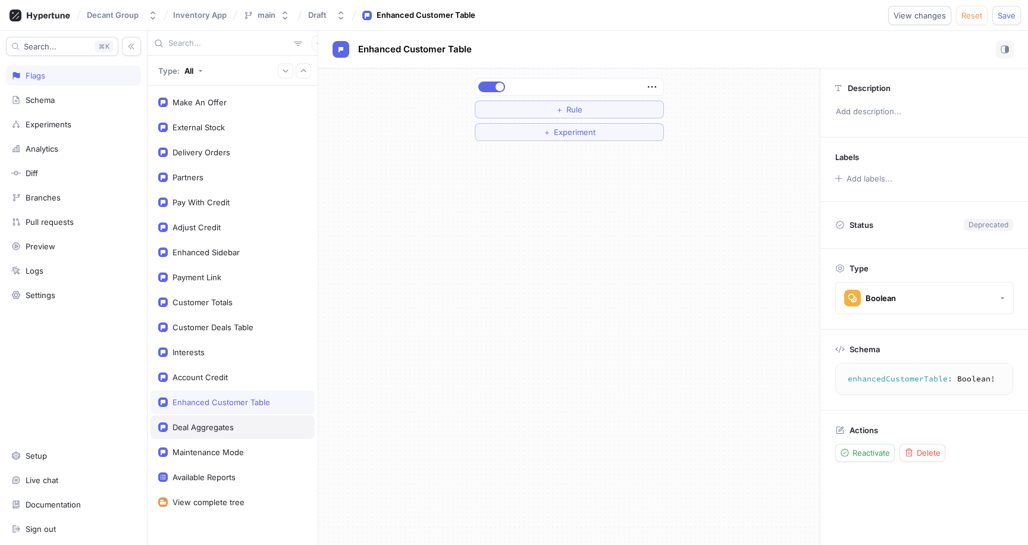
click at [238, 433] on div "Deal Aggregates" at bounding box center [233, 427] width 164 height 24
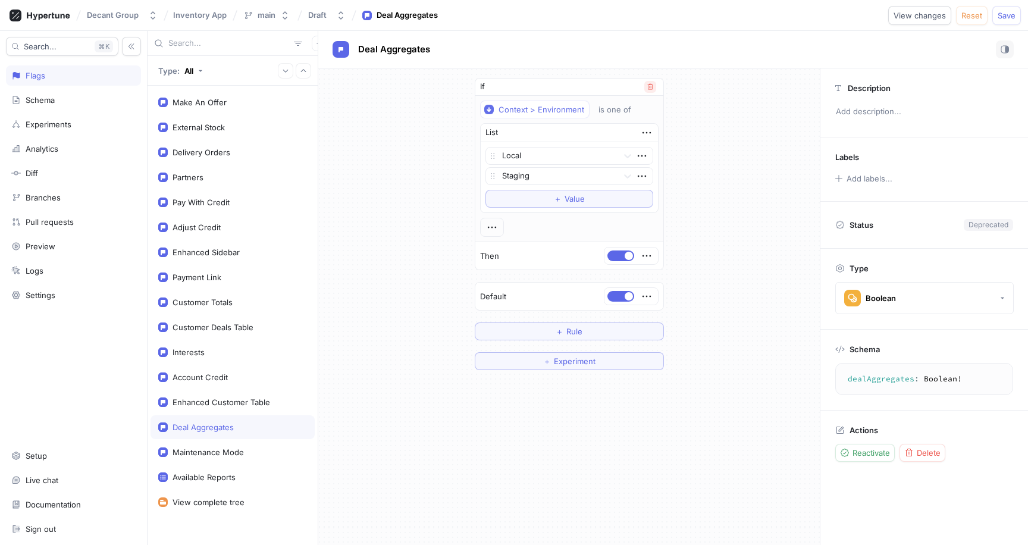
click at [648, 86] on icon "button" at bounding box center [650, 86] width 7 height 7
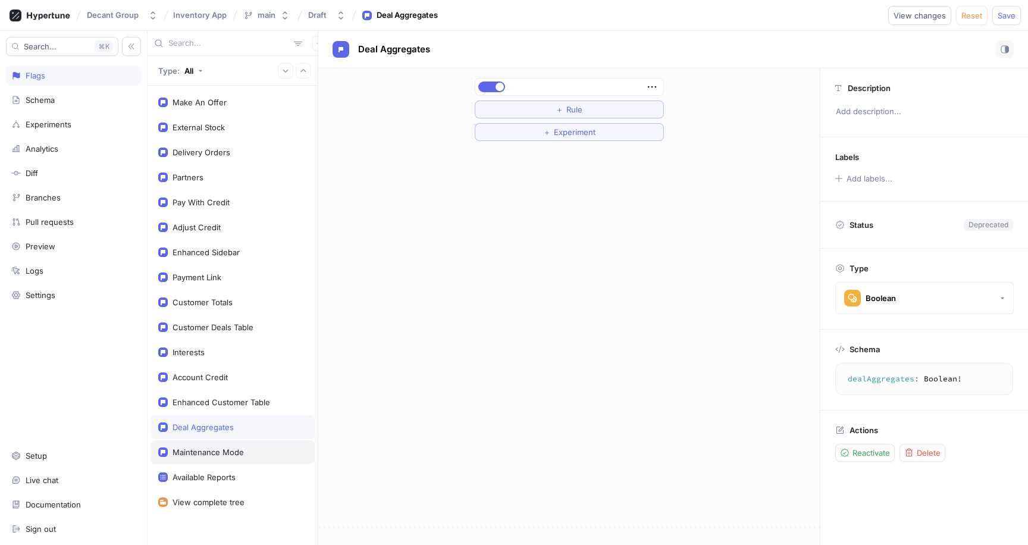
click at [202, 444] on div "Maintenance Mode" at bounding box center [233, 452] width 164 height 24
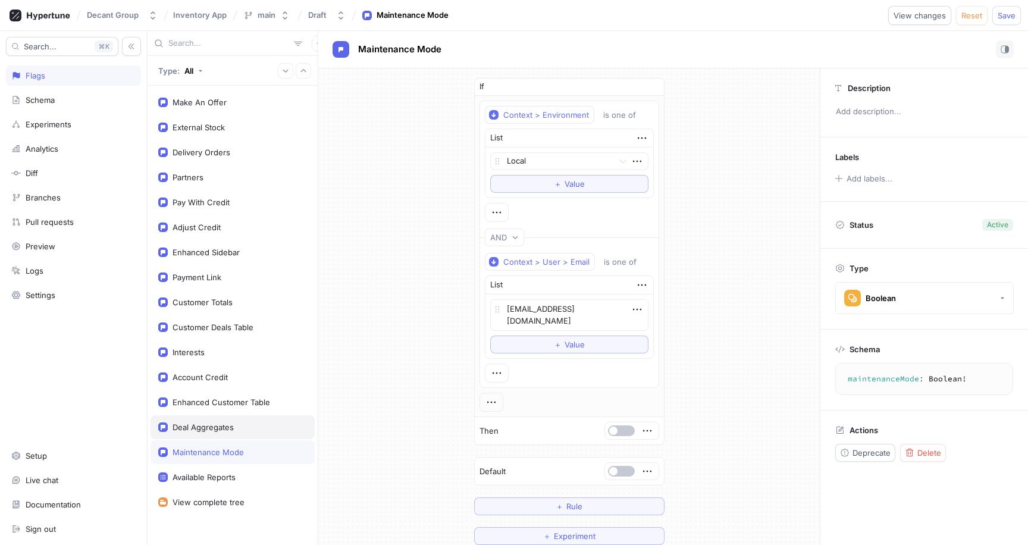
click at [209, 433] on div "Deal Aggregates" at bounding box center [233, 427] width 164 height 24
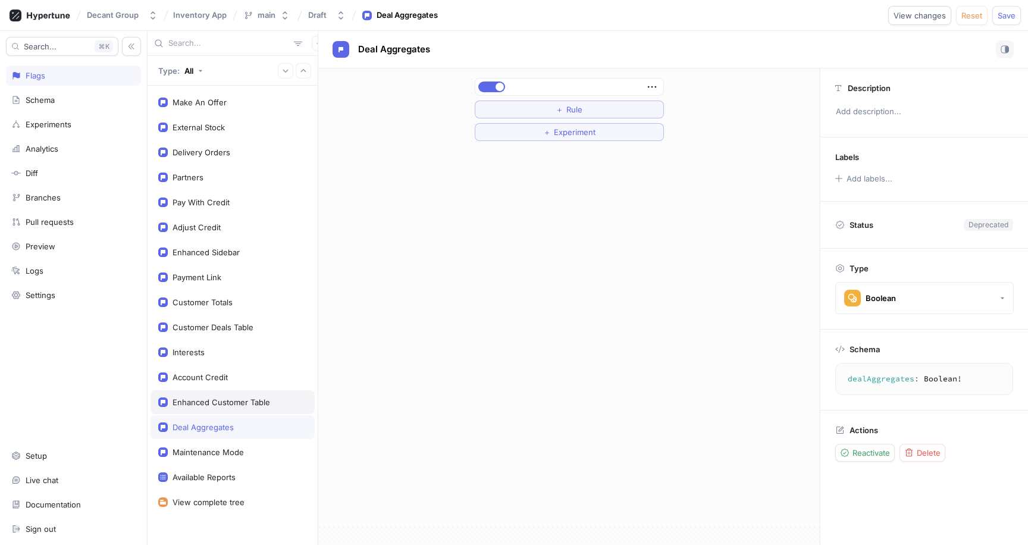
click at [211, 402] on div "Enhanced Customer Table" at bounding box center [222, 403] width 98 height 10
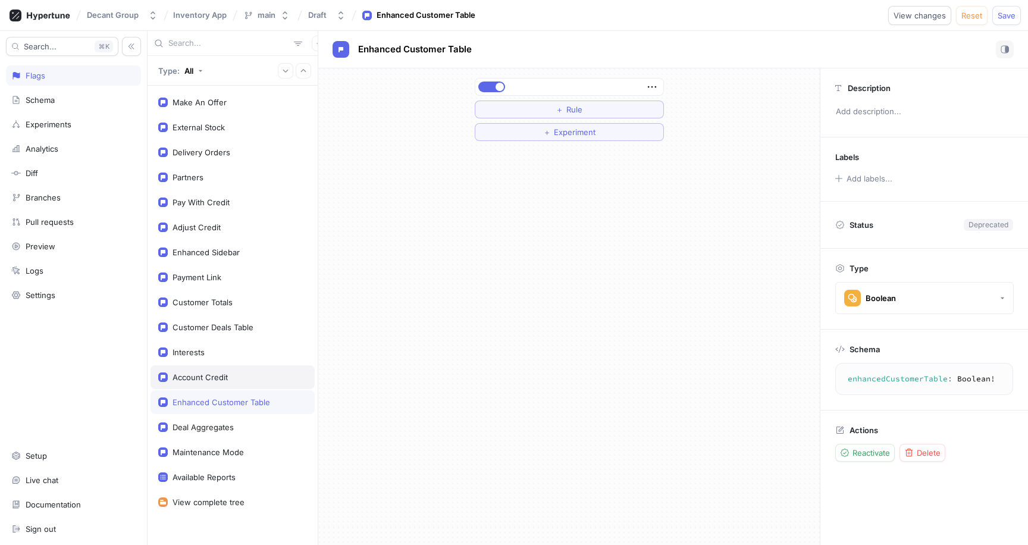
click at [205, 379] on div "Account Credit" at bounding box center [200, 378] width 55 height 10
click at [205, 362] on div "Interests" at bounding box center [233, 352] width 164 height 24
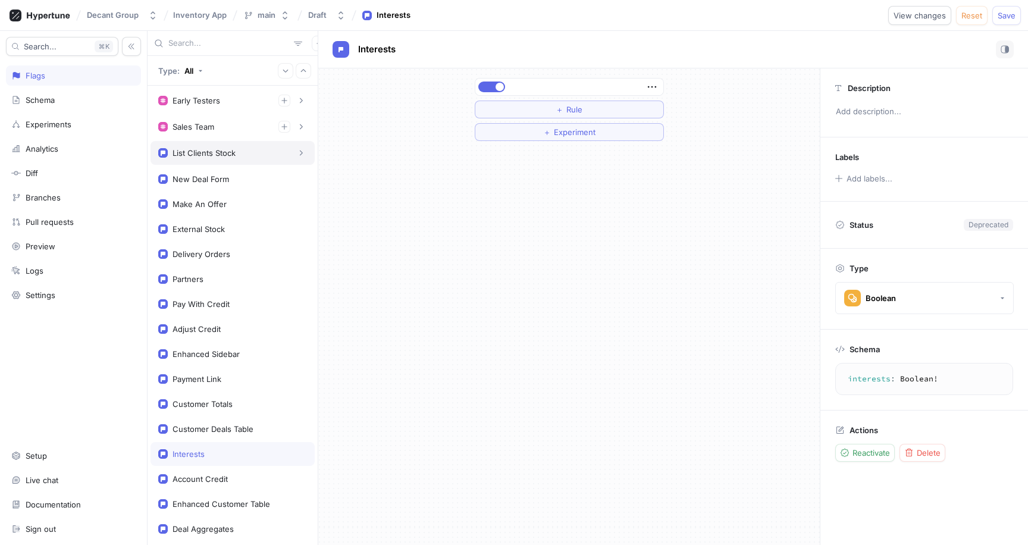
click at [218, 153] on div "List Clients Stock" at bounding box center [204, 153] width 63 height 10
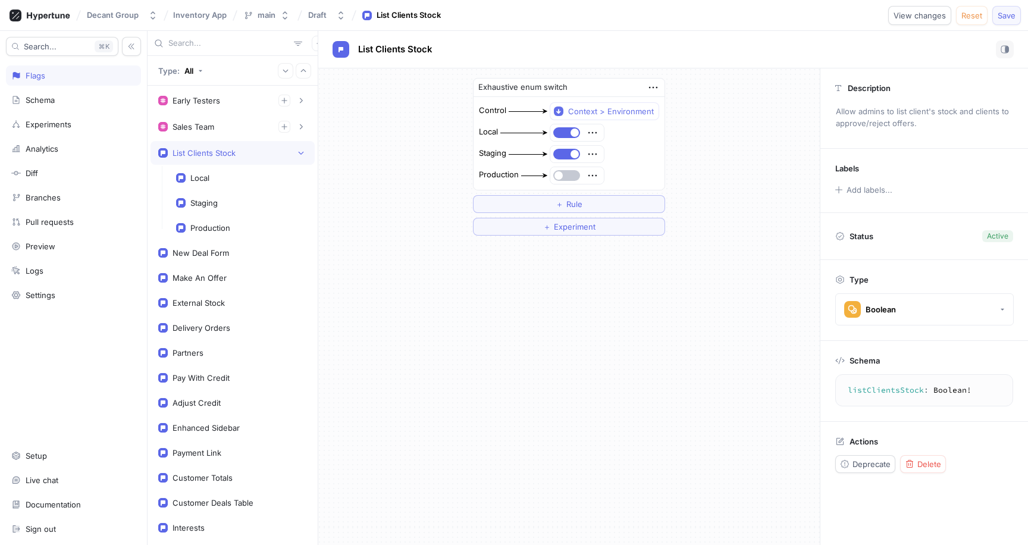
click at [1014, 15] on span "Save" at bounding box center [1007, 15] width 18 height 7
click at [764, 108] on div "Exhaustive enum switch Control Context > Environment Local Staging Production ＋…" at bounding box center [569, 156] width 502 height 177
